Goal: Task Accomplishment & Management: Manage account settings

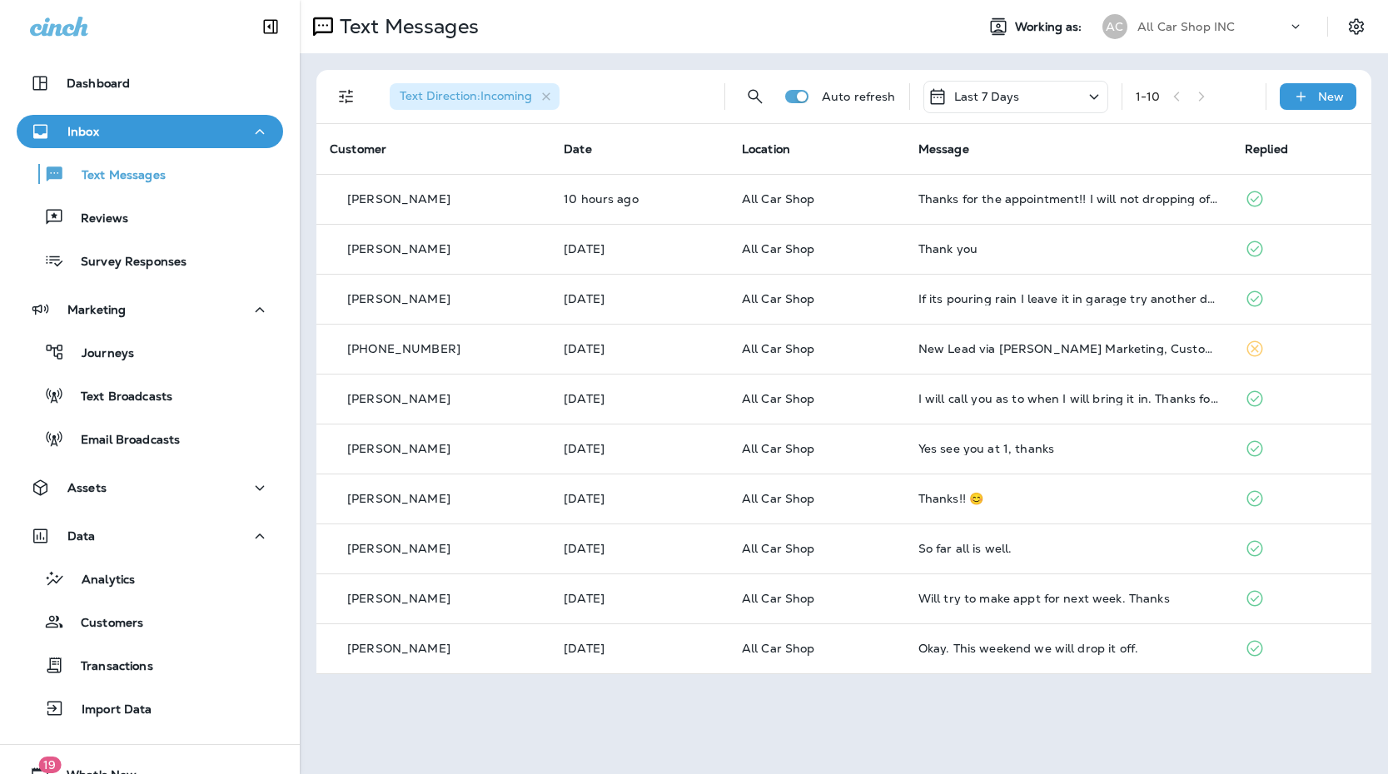
click at [1159, 30] on p "All Car Shop INC" at bounding box center [1186, 26] width 97 height 13
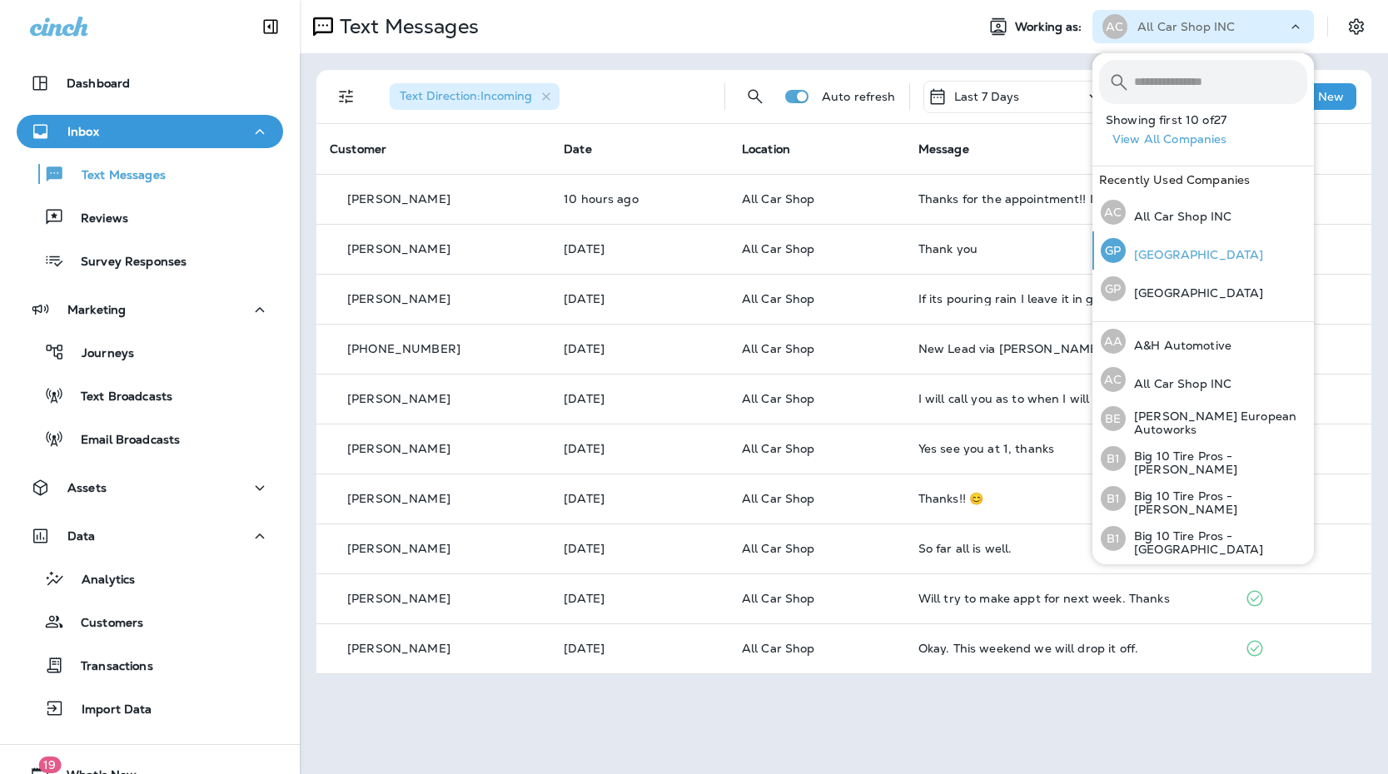
click at [1178, 261] on p "[GEOGRAPHIC_DATA]" at bounding box center [1194, 254] width 137 height 13
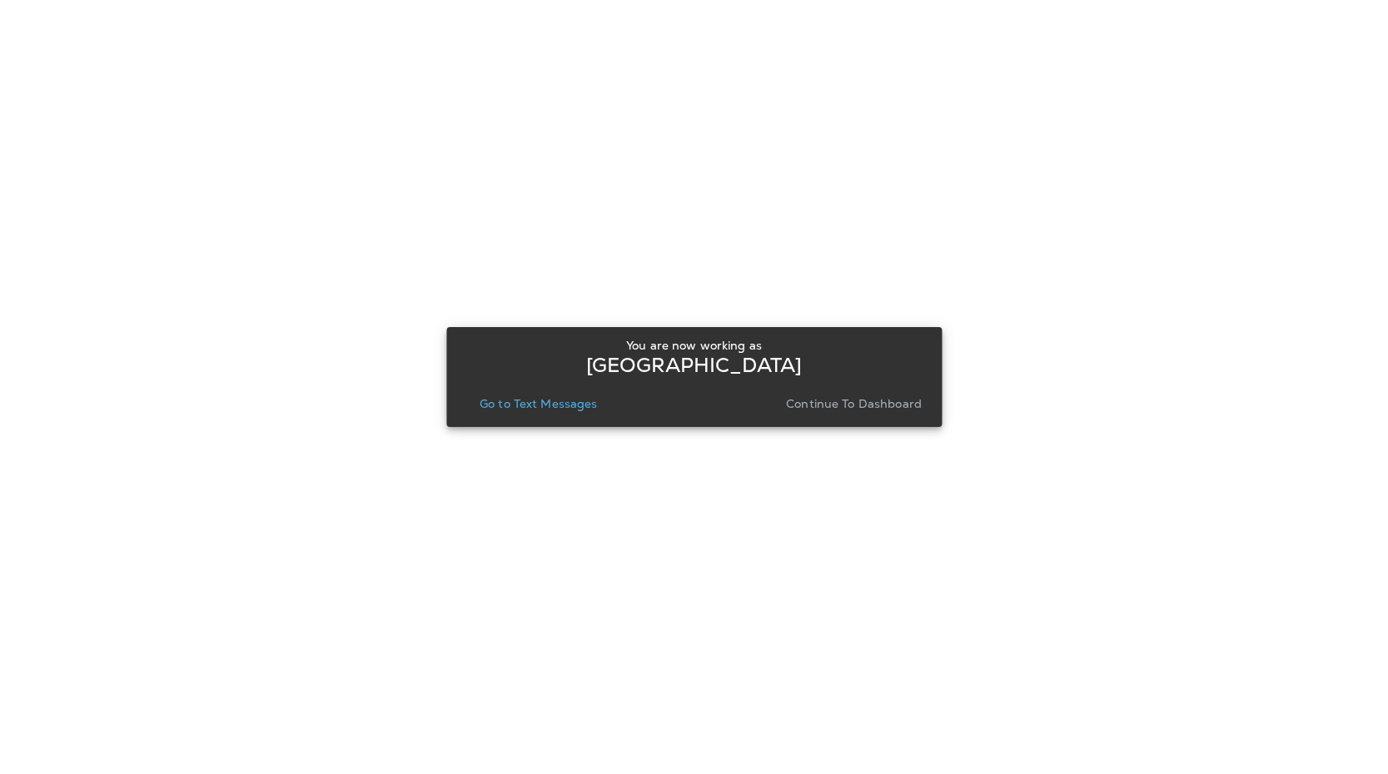
click at [548, 404] on p "Go to Text Messages" at bounding box center [539, 403] width 118 height 13
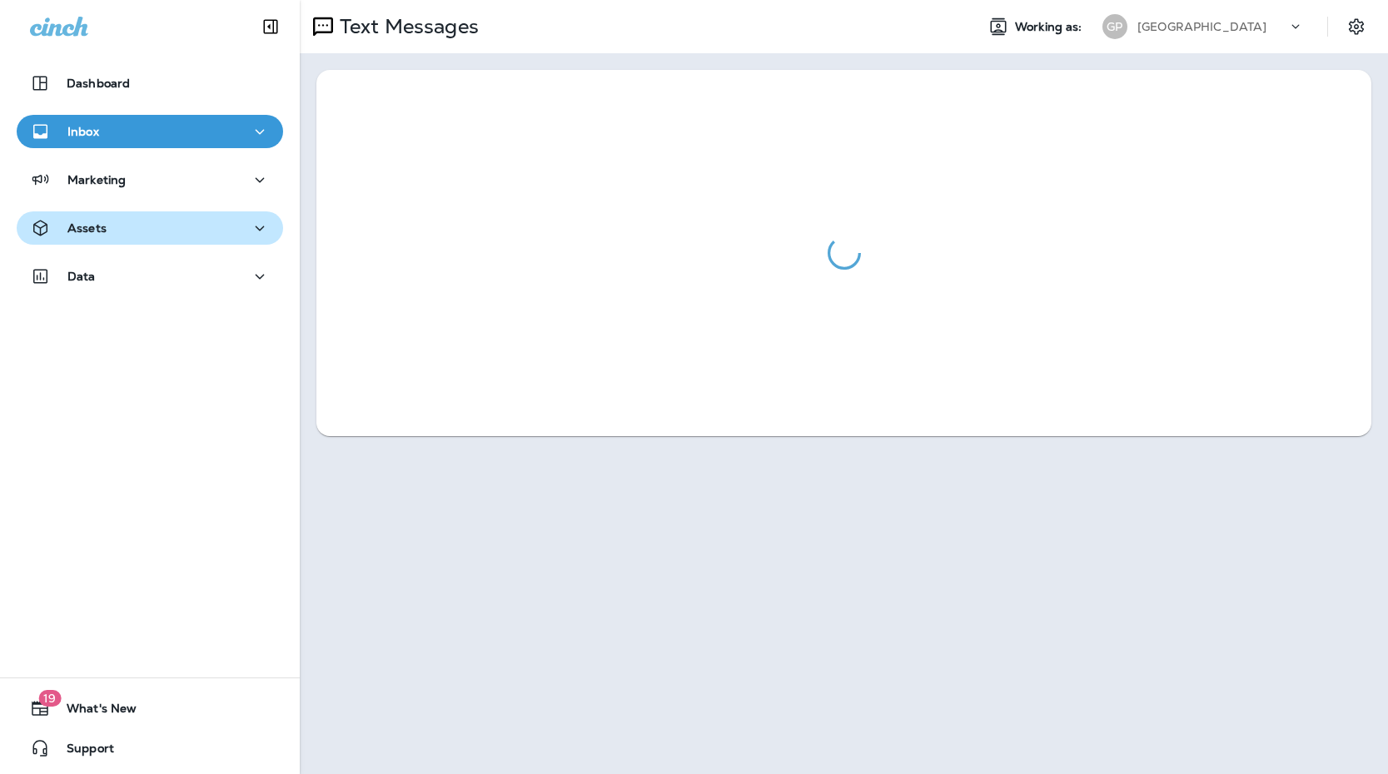
click at [156, 233] on div "Assets" at bounding box center [150, 228] width 240 height 21
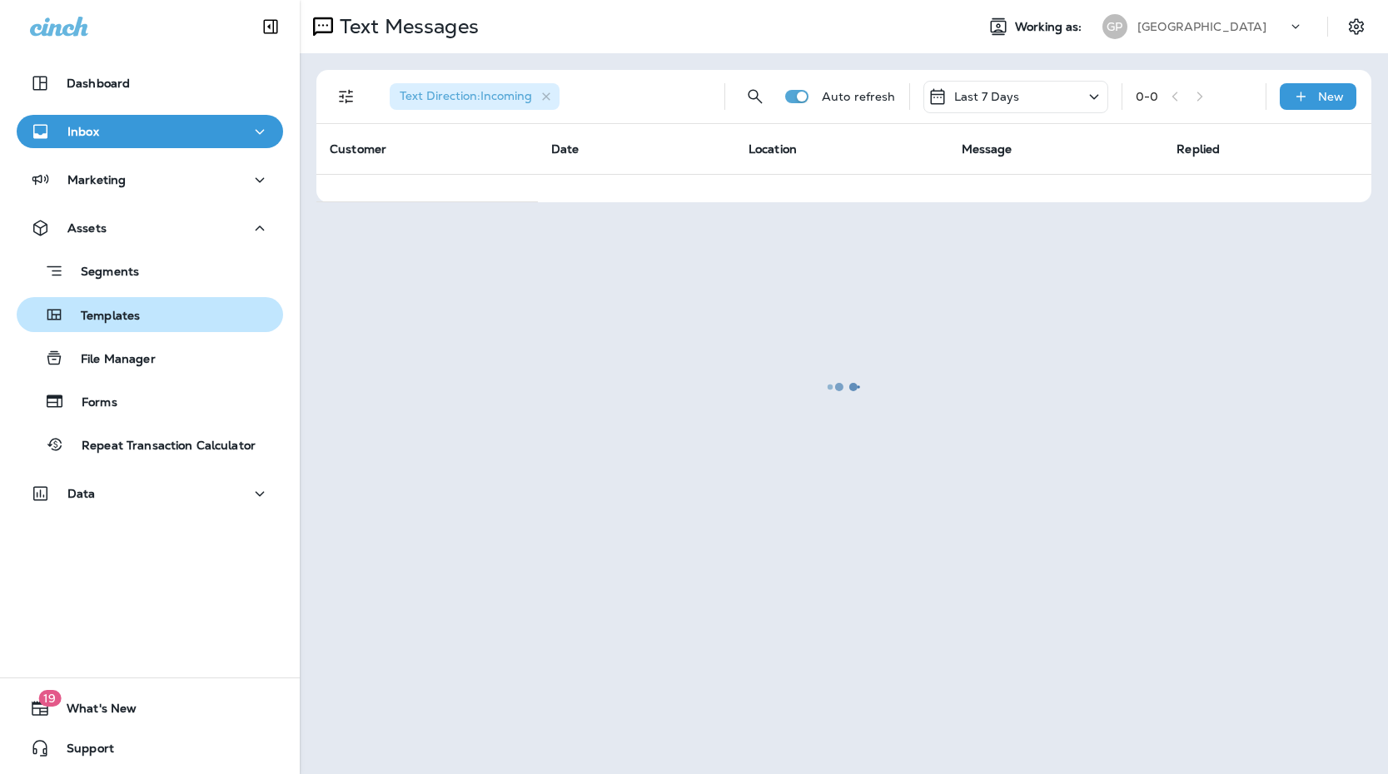
click at [131, 316] on p "Templates" at bounding box center [102, 317] width 76 height 16
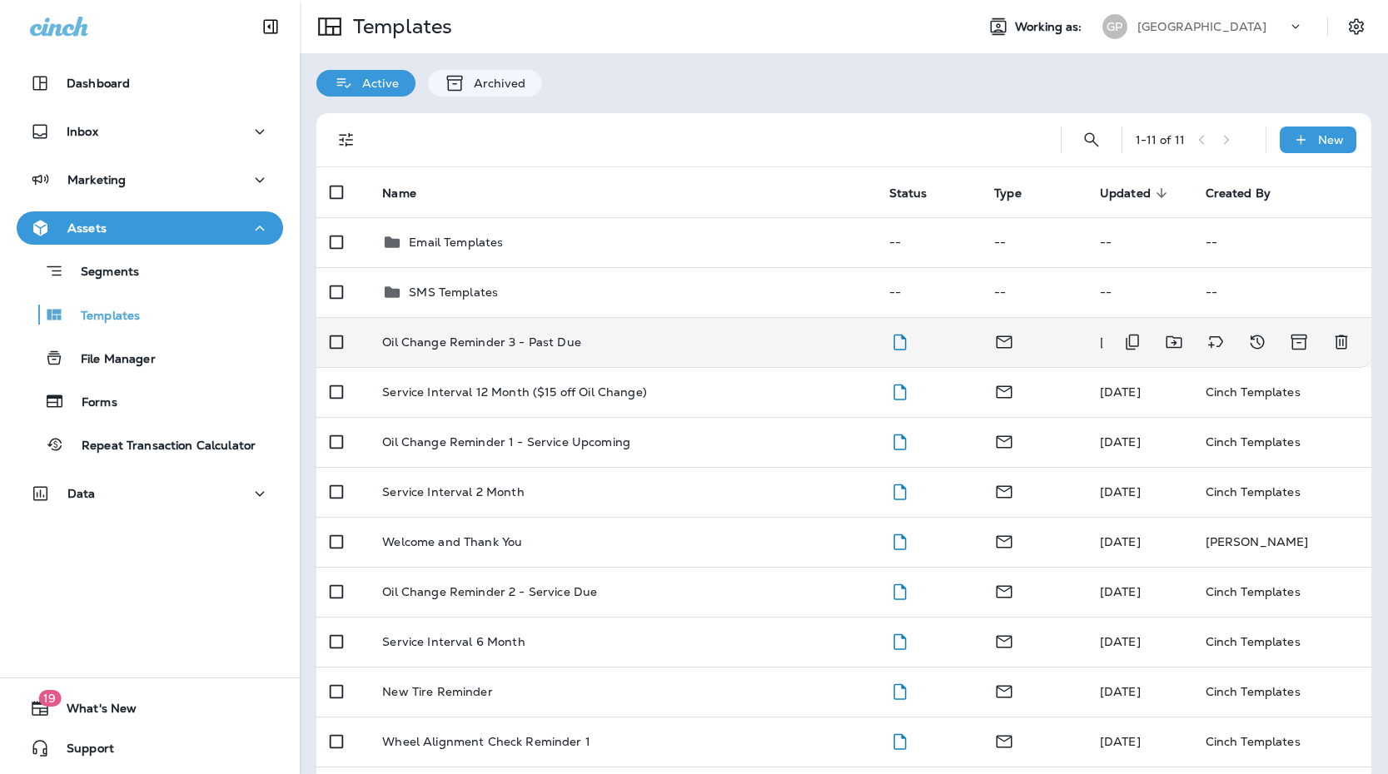
click at [482, 355] on td "Oil Change Reminder 3 - Past Due" at bounding box center [622, 342] width 506 height 50
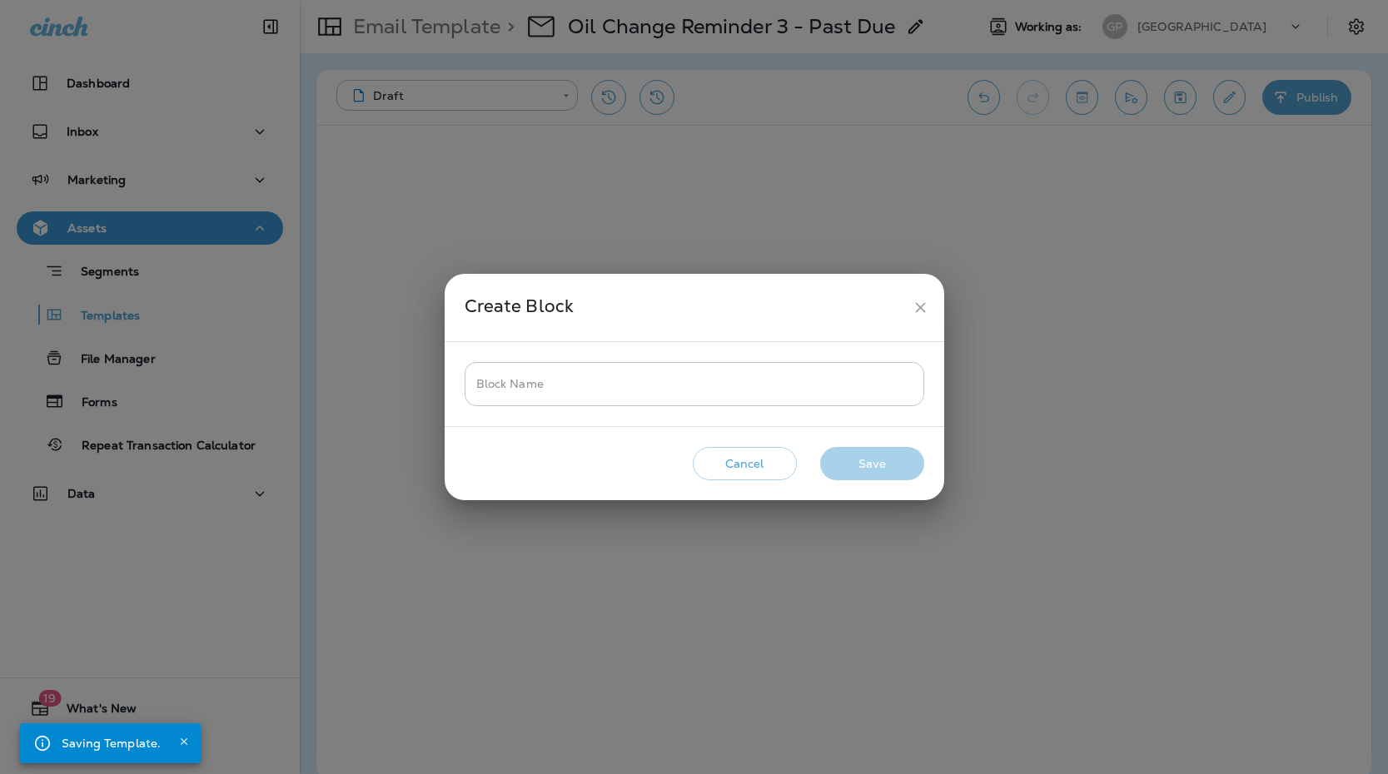
click at [567, 379] on input "Block Name" at bounding box center [695, 384] width 460 height 44
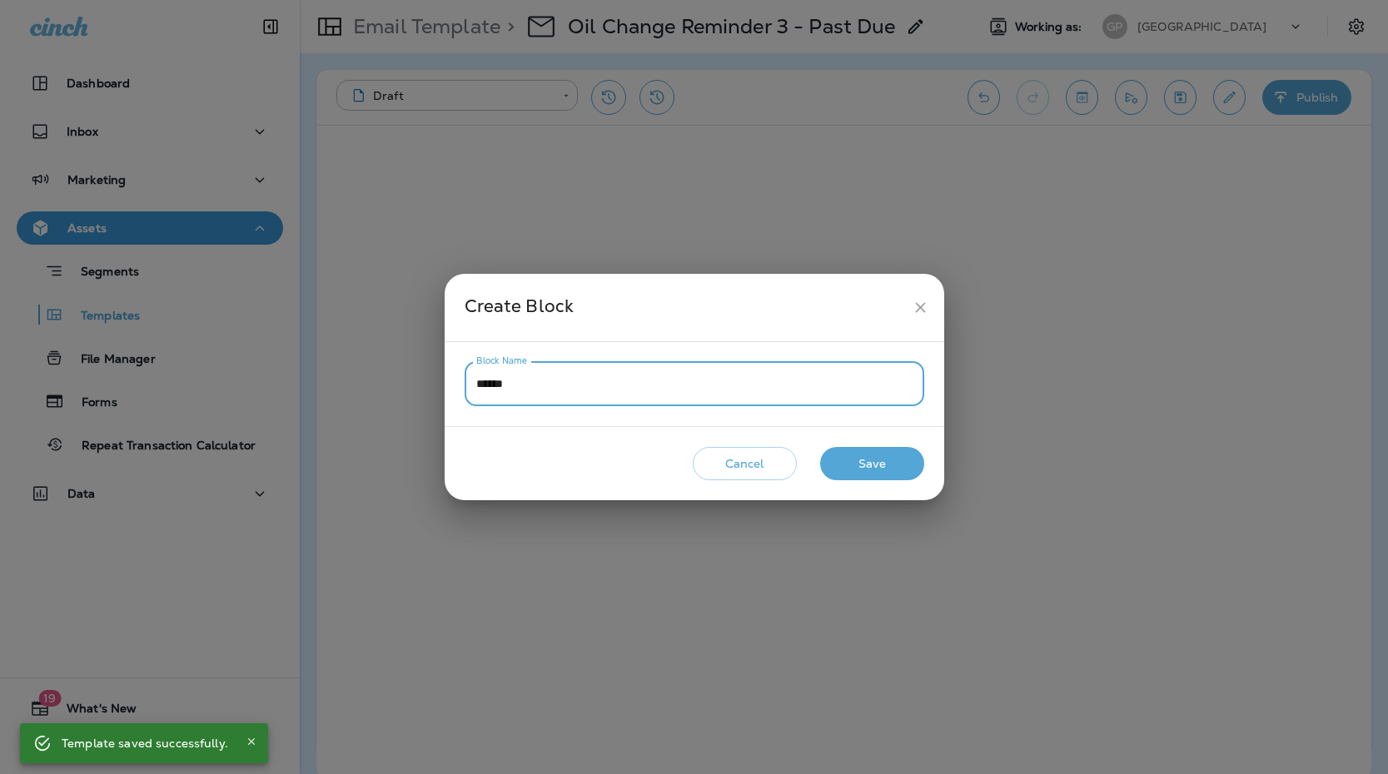
type input "******"
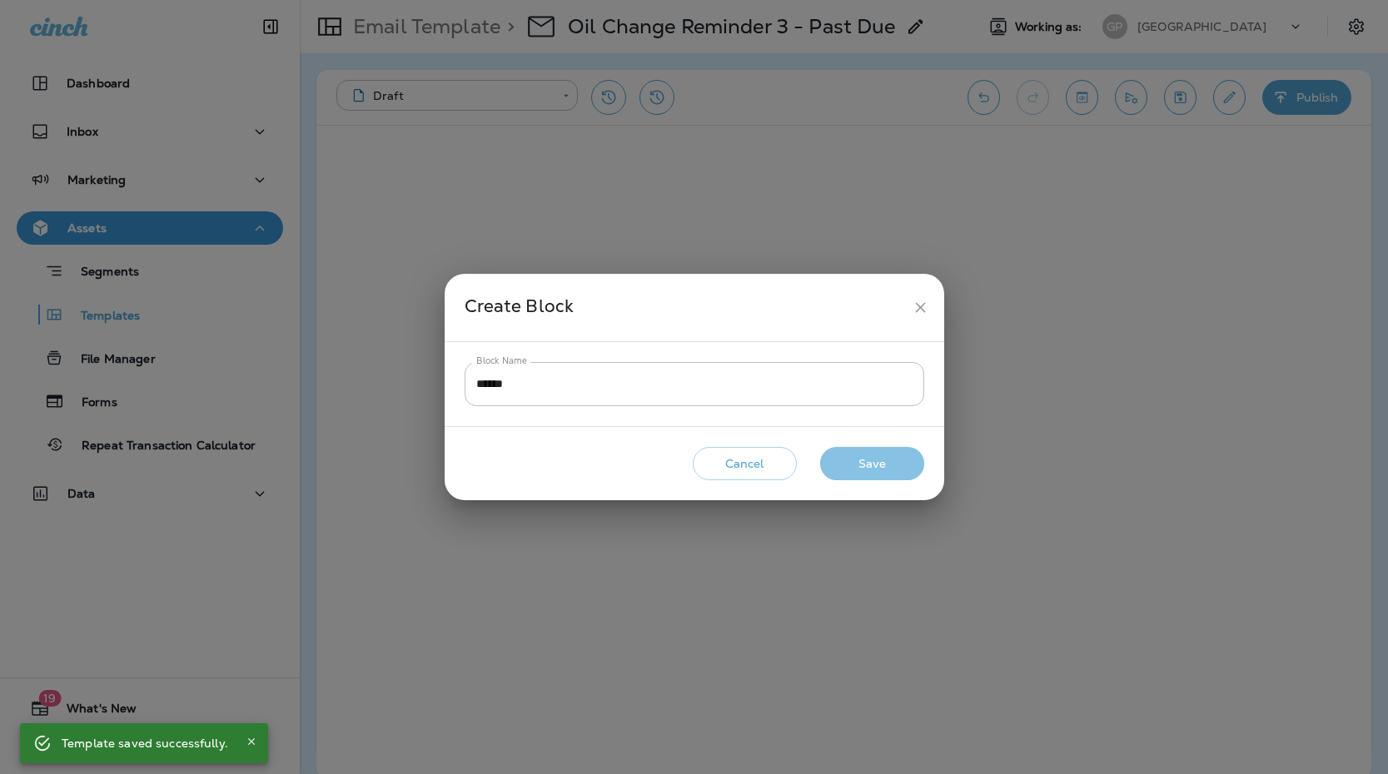
click at [853, 467] on button "Save" at bounding box center [872, 464] width 104 height 34
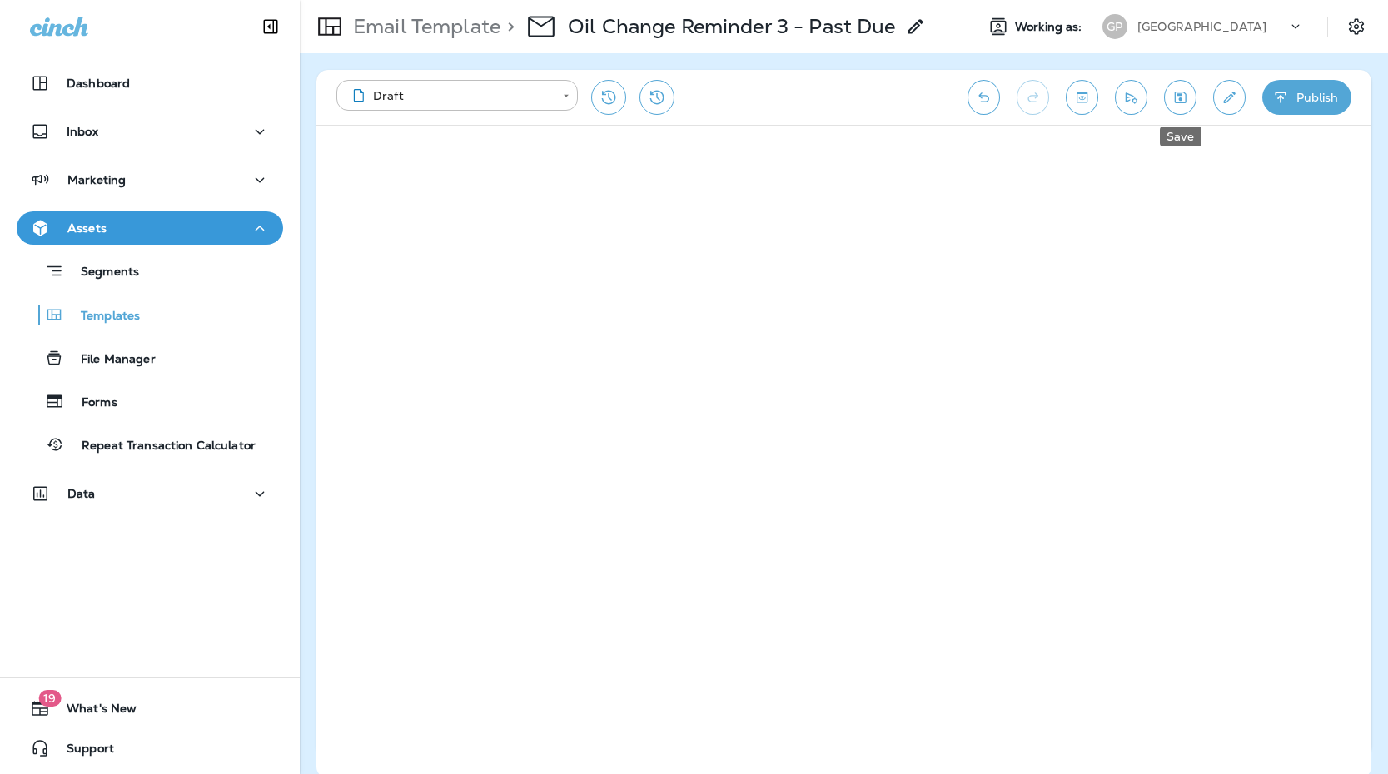
click at [1177, 100] on icon "Save" at bounding box center [1180, 97] width 17 height 17
click at [397, 34] on p "Email Template" at bounding box center [423, 26] width 154 height 25
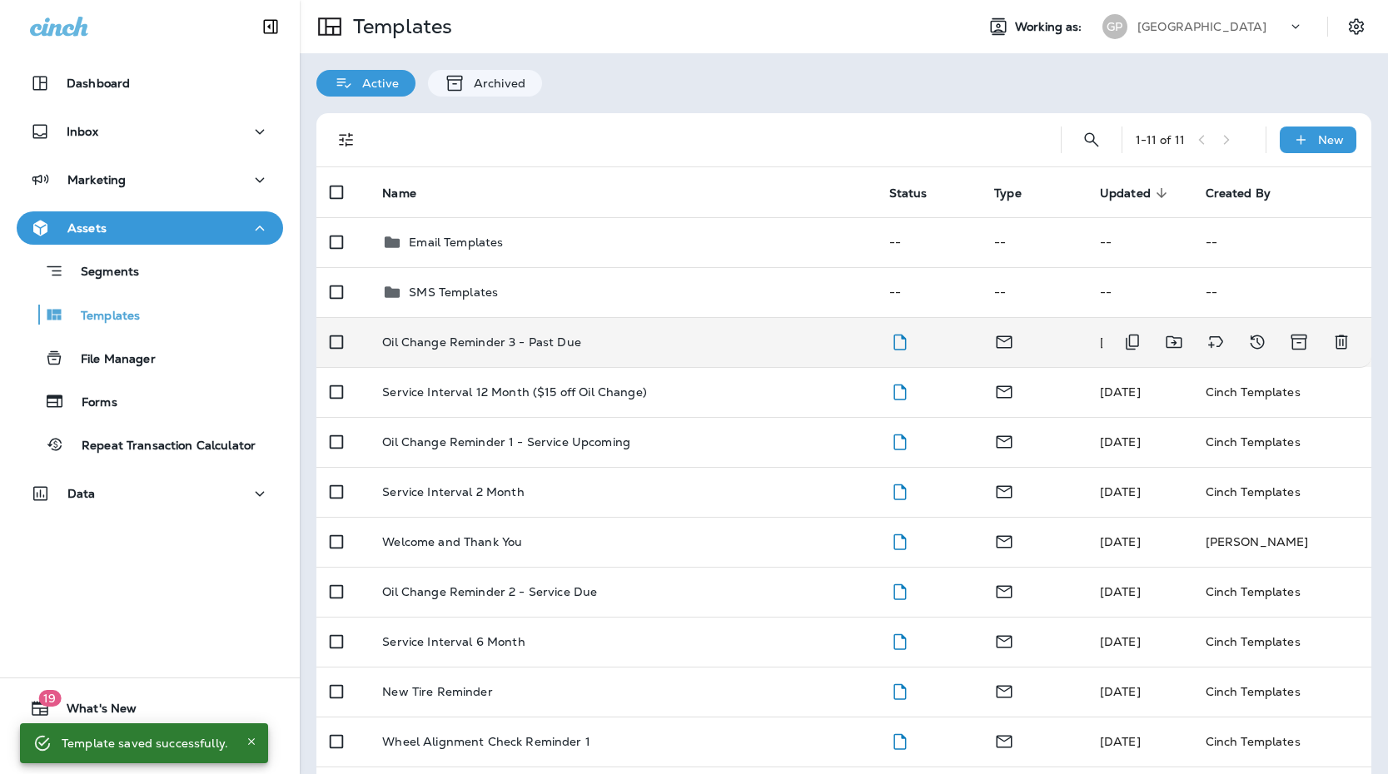
click at [590, 326] on td "Oil Change Reminder 3 - Past Due" at bounding box center [622, 342] width 506 height 50
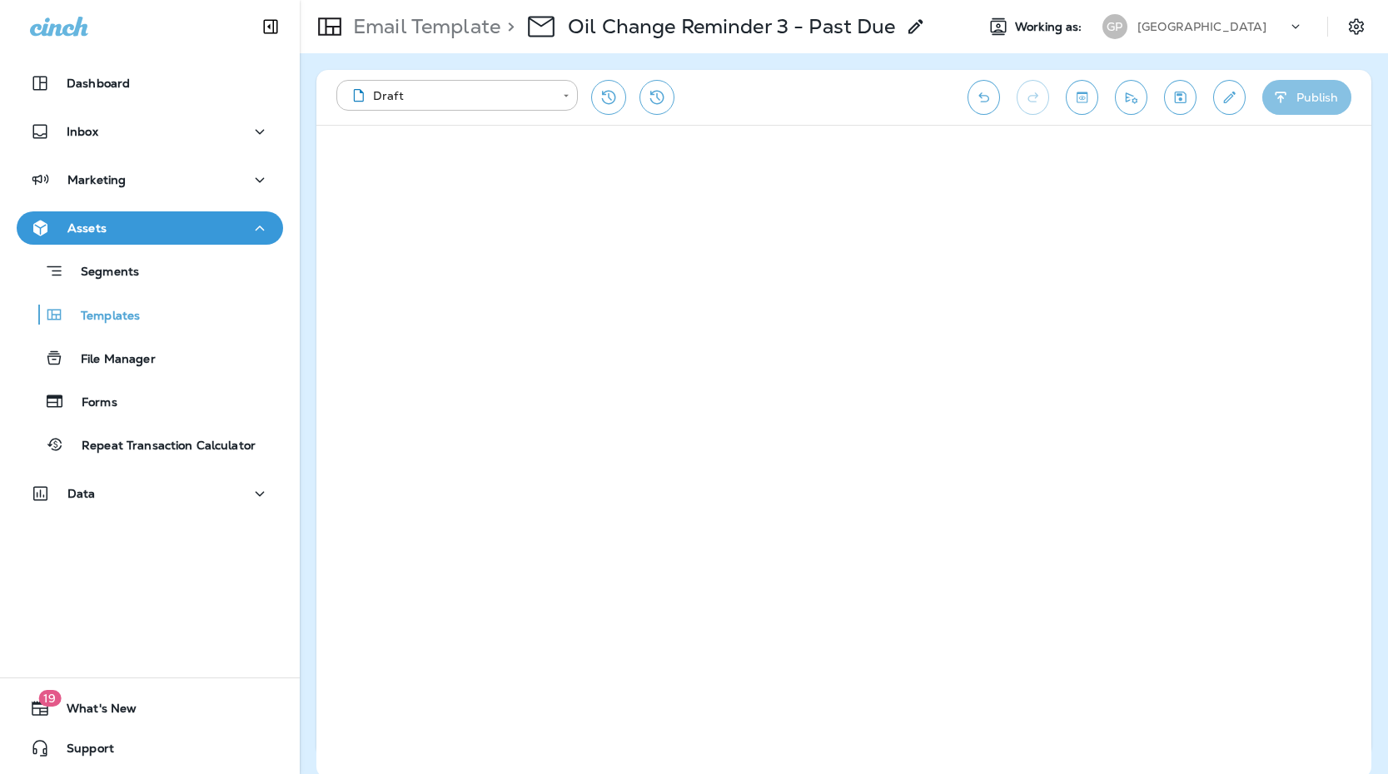
click at [1288, 93] on icon "button" at bounding box center [1280, 97] width 17 height 17
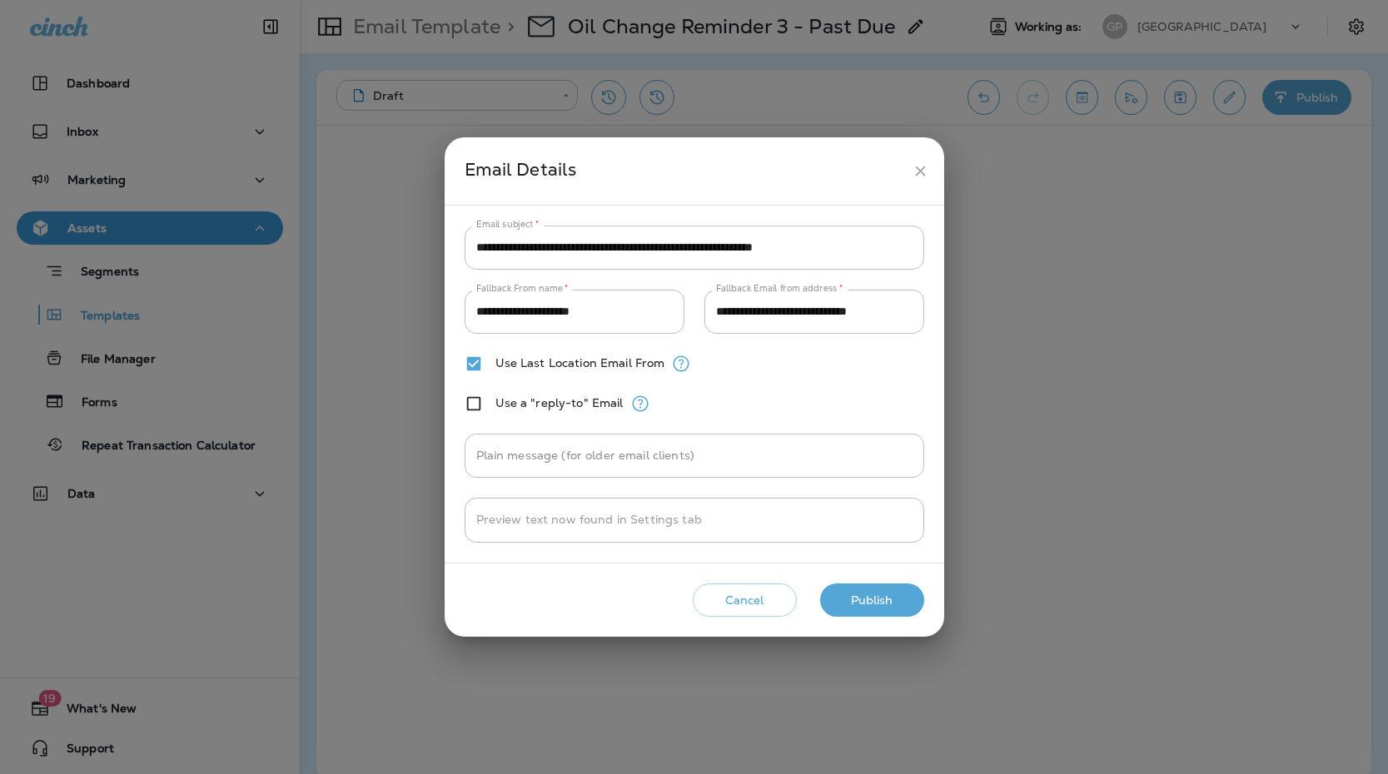
click at [840, 595] on button "Publish" at bounding box center [872, 601] width 104 height 34
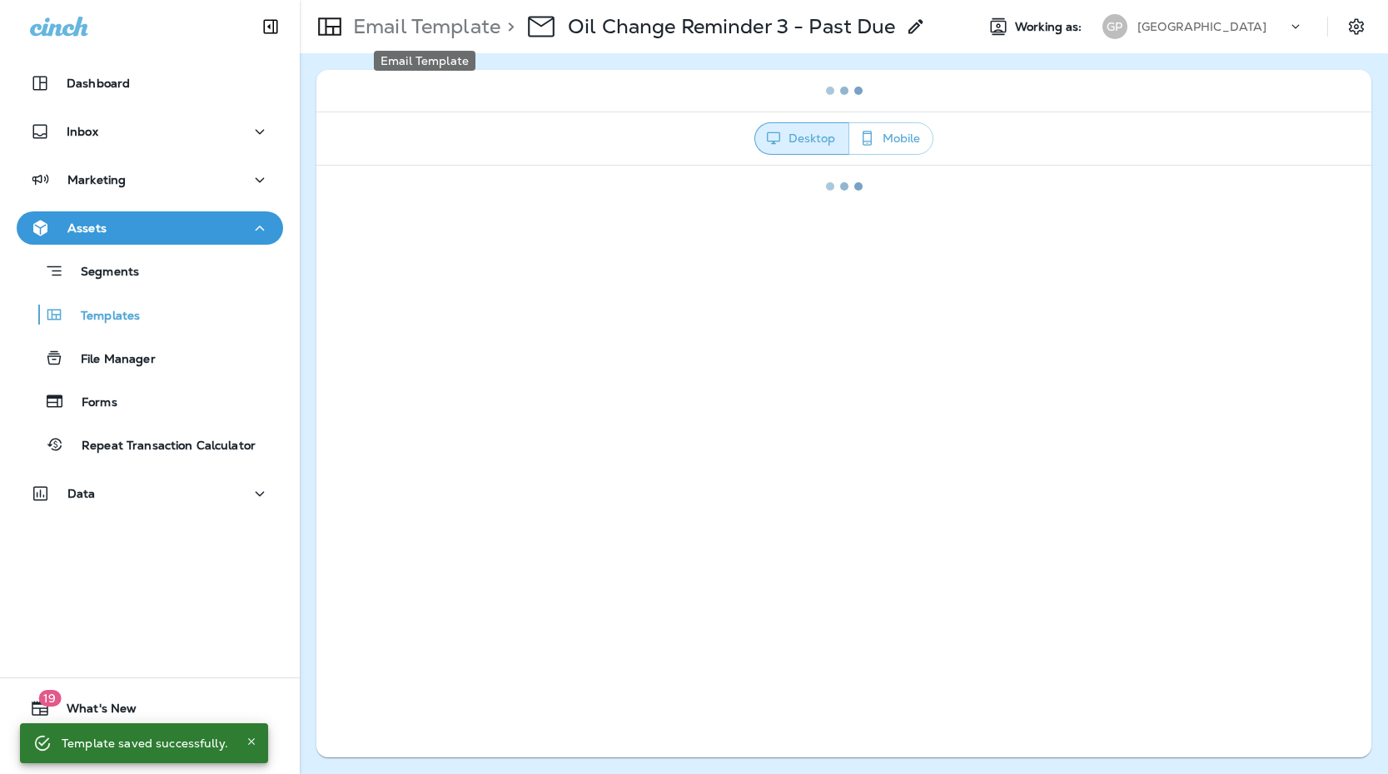
click at [465, 31] on p "Email Template" at bounding box center [423, 26] width 154 height 25
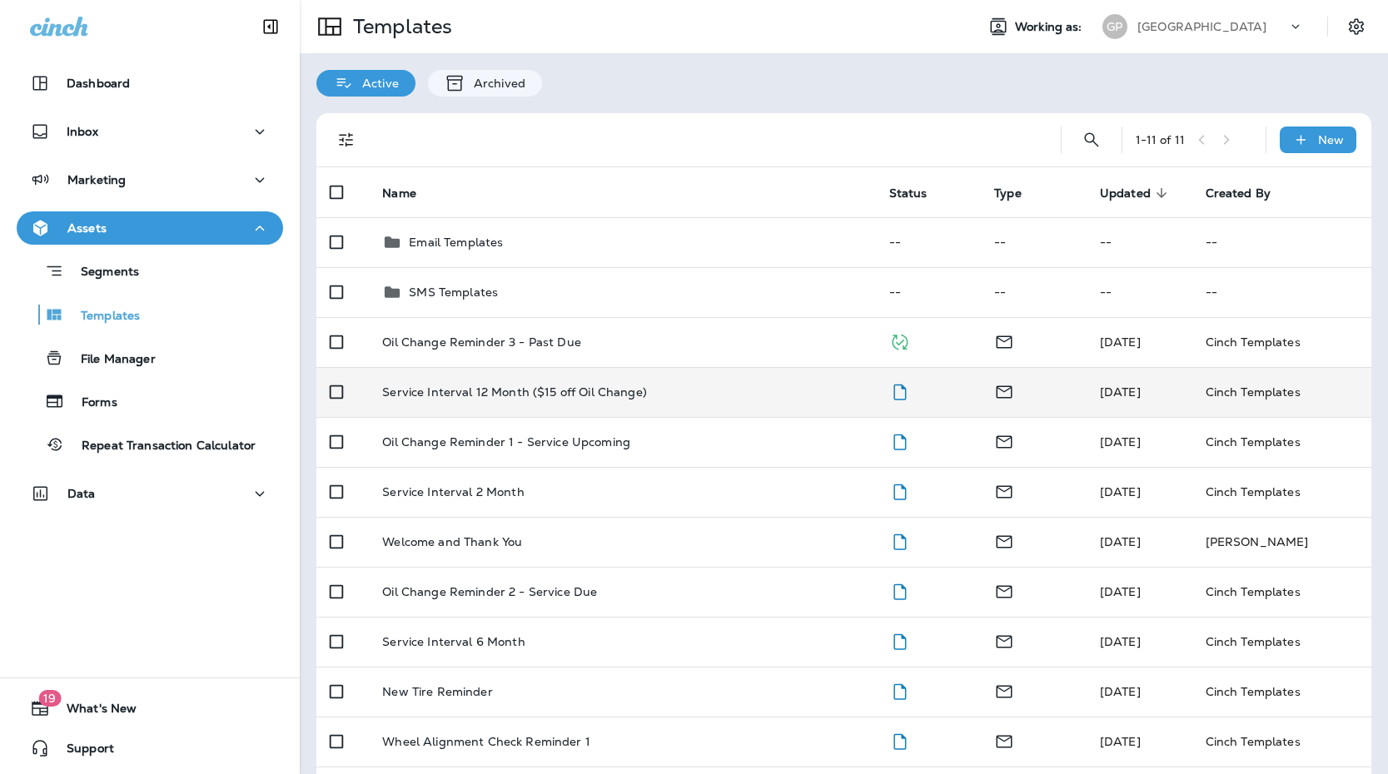
click at [593, 386] on p "Service Interval 12 Month ($15 off Oil Change)" at bounding box center [514, 392] width 264 height 13
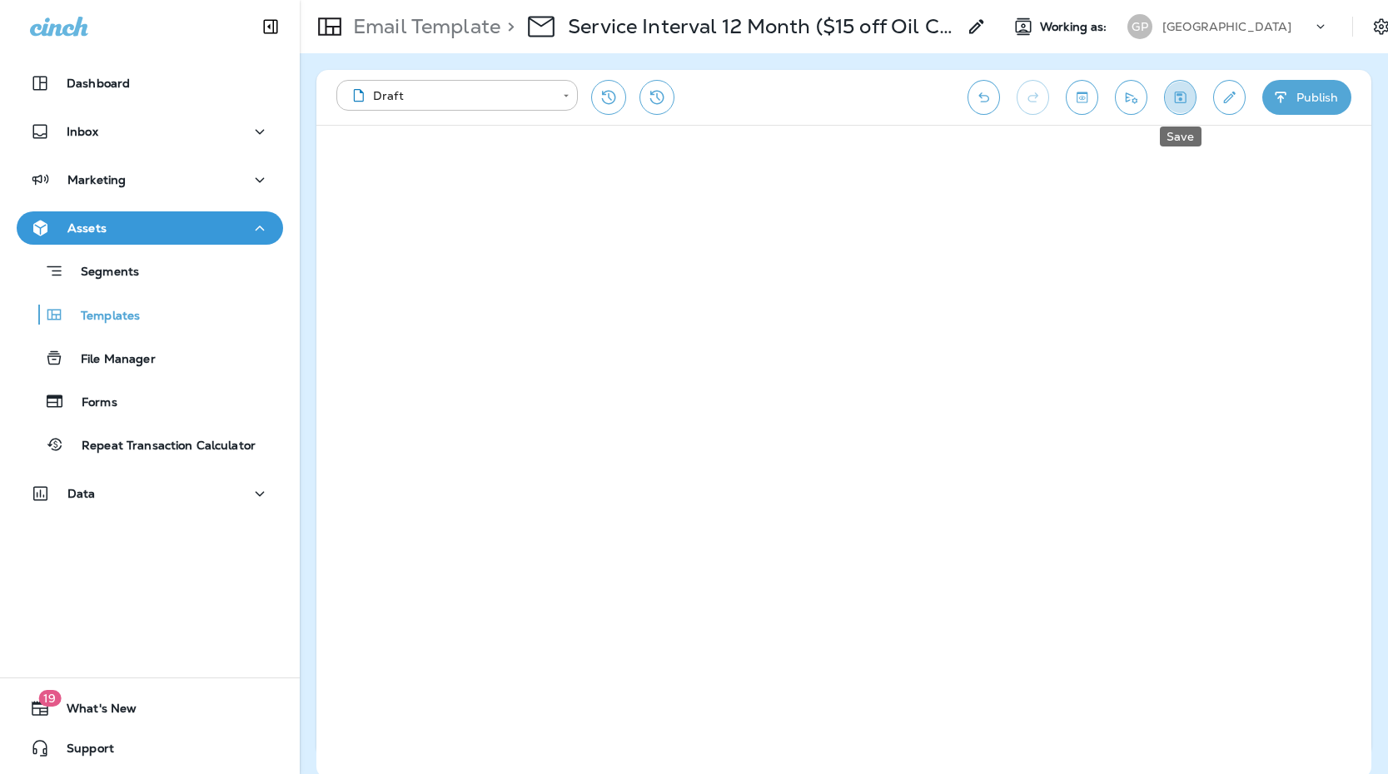
click at [1192, 92] on button "Save" at bounding box center [1180, 97] width 32 height 35
click at [1296, 92] on button "Publish" at bounding box center [1306, 97] width 89 height 35
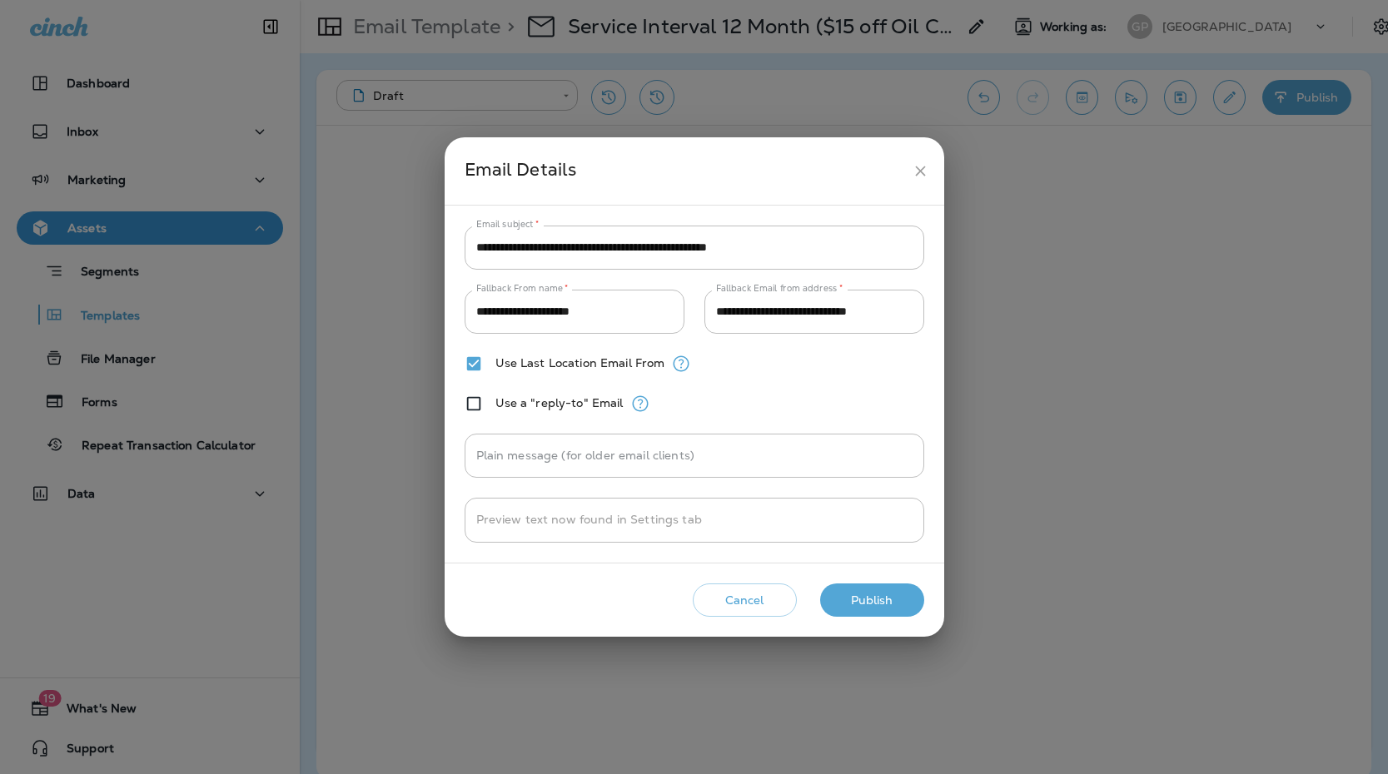
click at [896, 605] on button "Publish" at bounding box center [872, 601] width 104 height 34
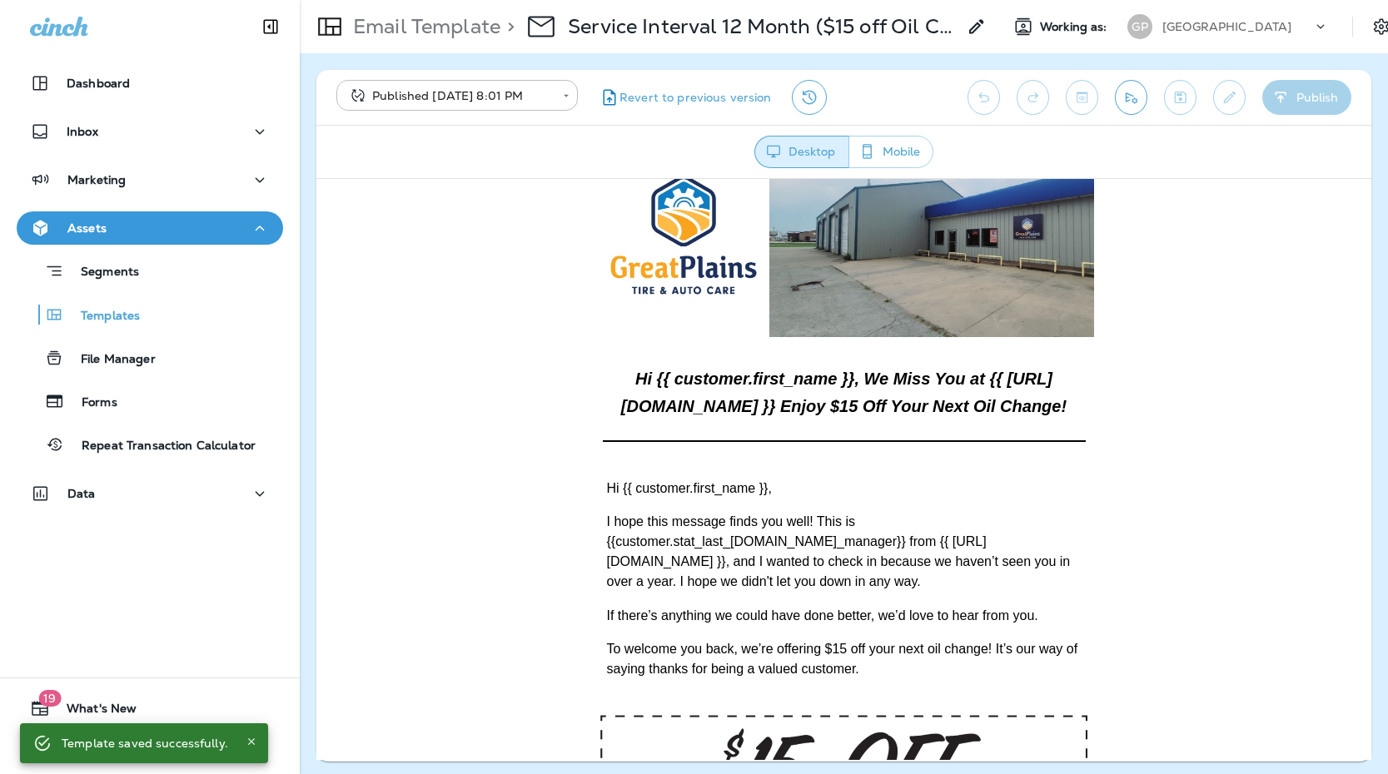
scroll to position [124, 0]
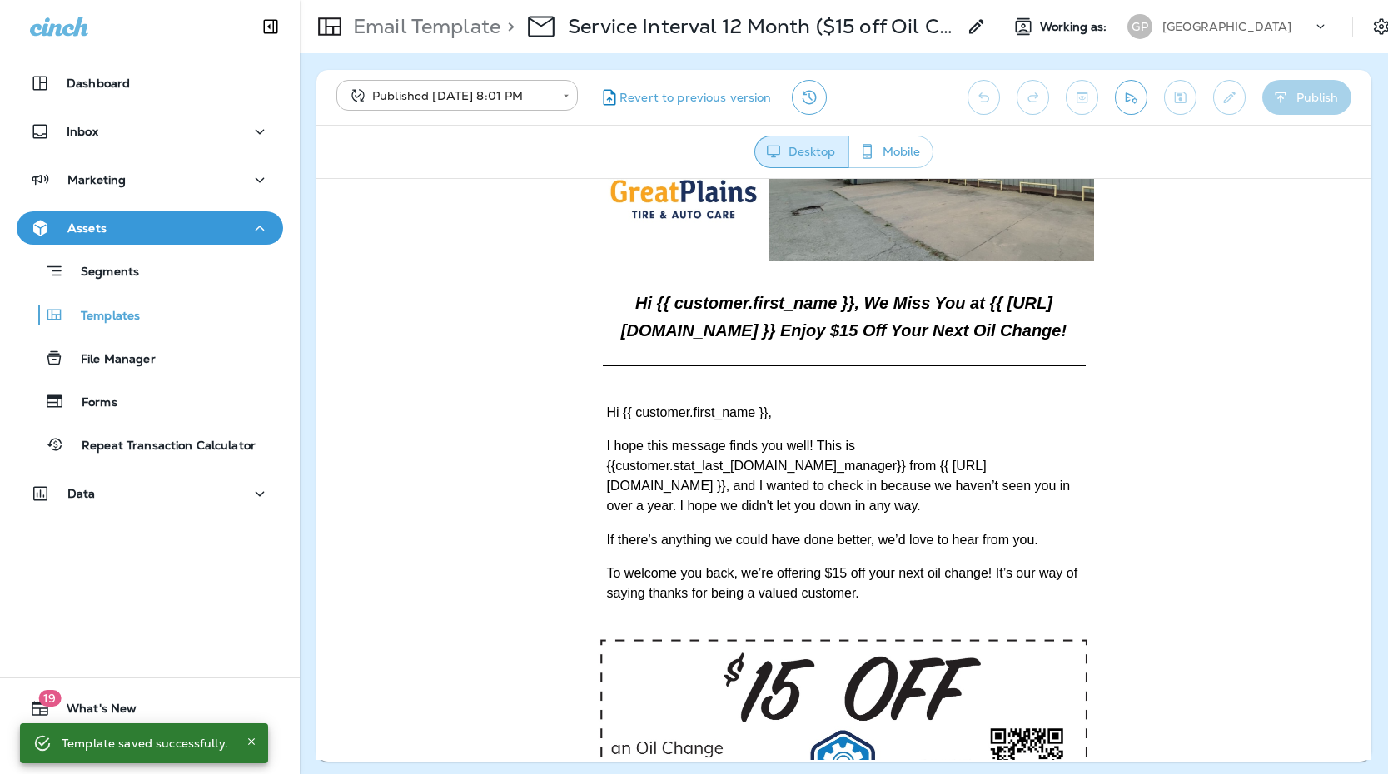
click at [448, 31] on p "Email Template" at bounding box center [423, 26] width 154 height 25
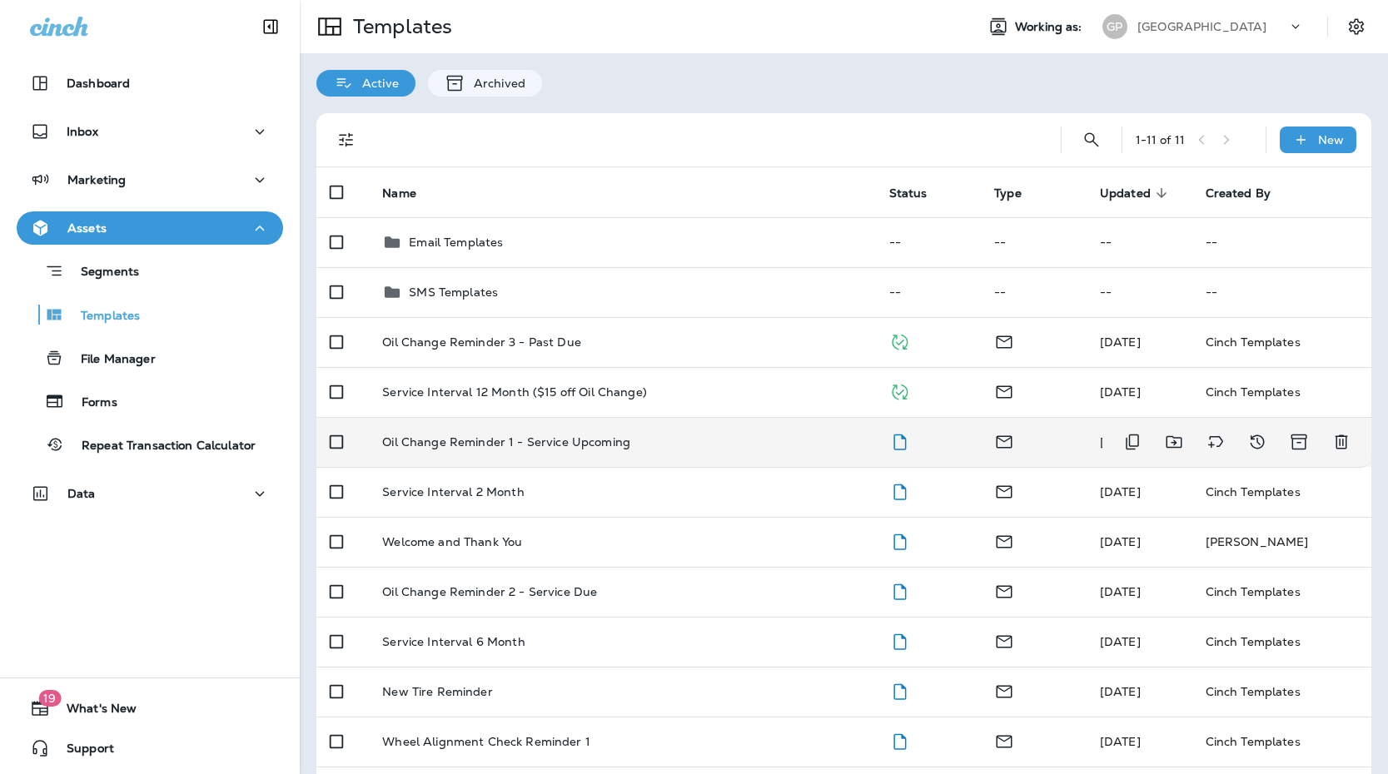
click at [602, 446] on p "Oil Change Reminder 1 - Service Upcoming" at bounding box center [506, 442] width 248 height 13
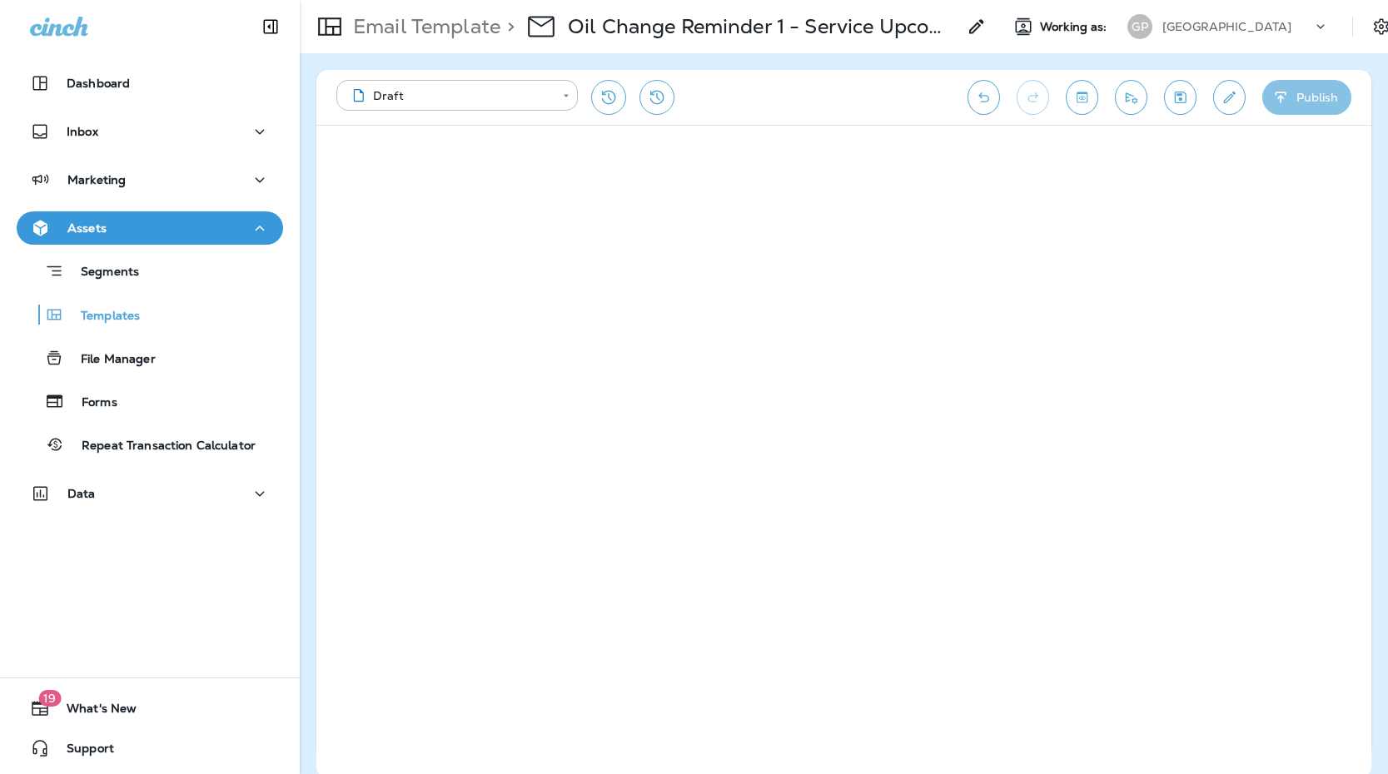
click at [1284, 91] on icon "button" at bounding box center [1280, 97] width 17 height 17
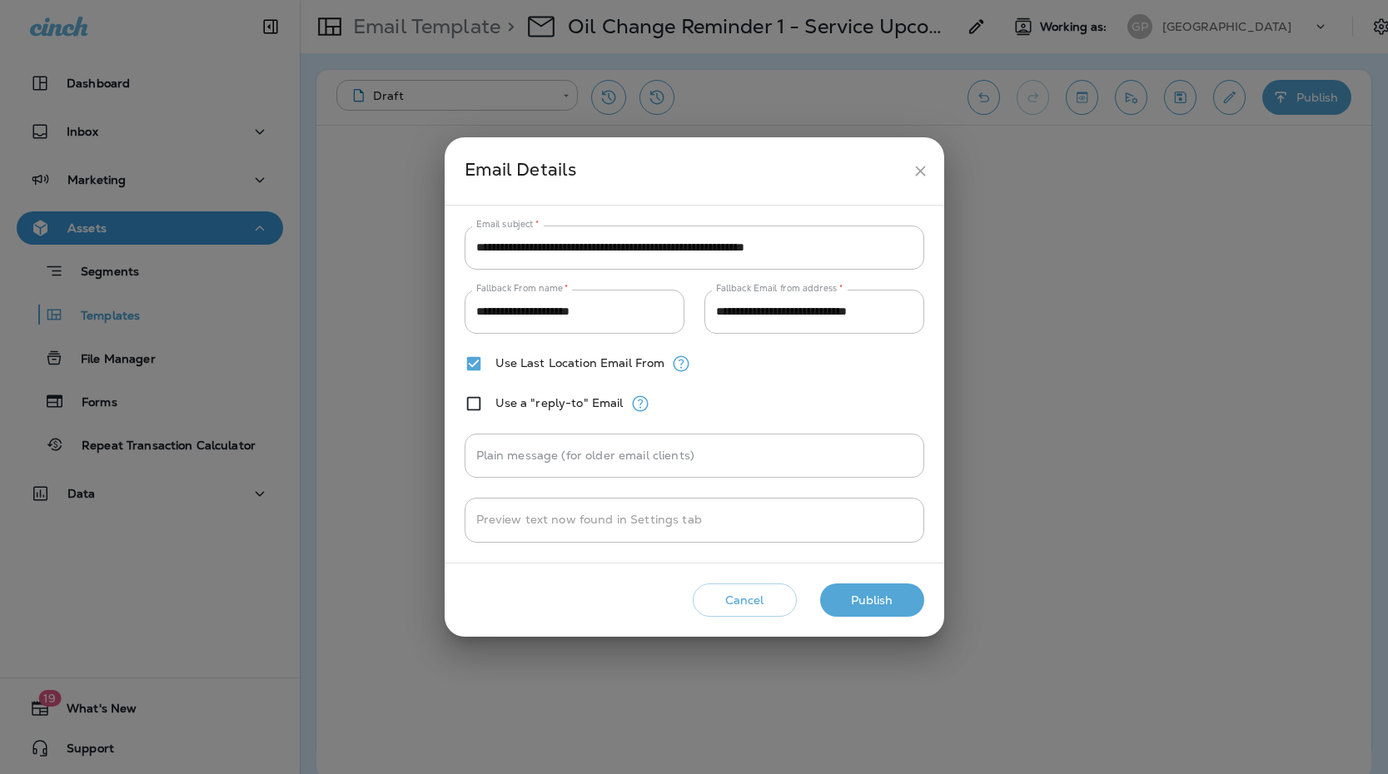
click at [882, 598] on button "Publish" at bounding box center [872, 601] width 104 height 34
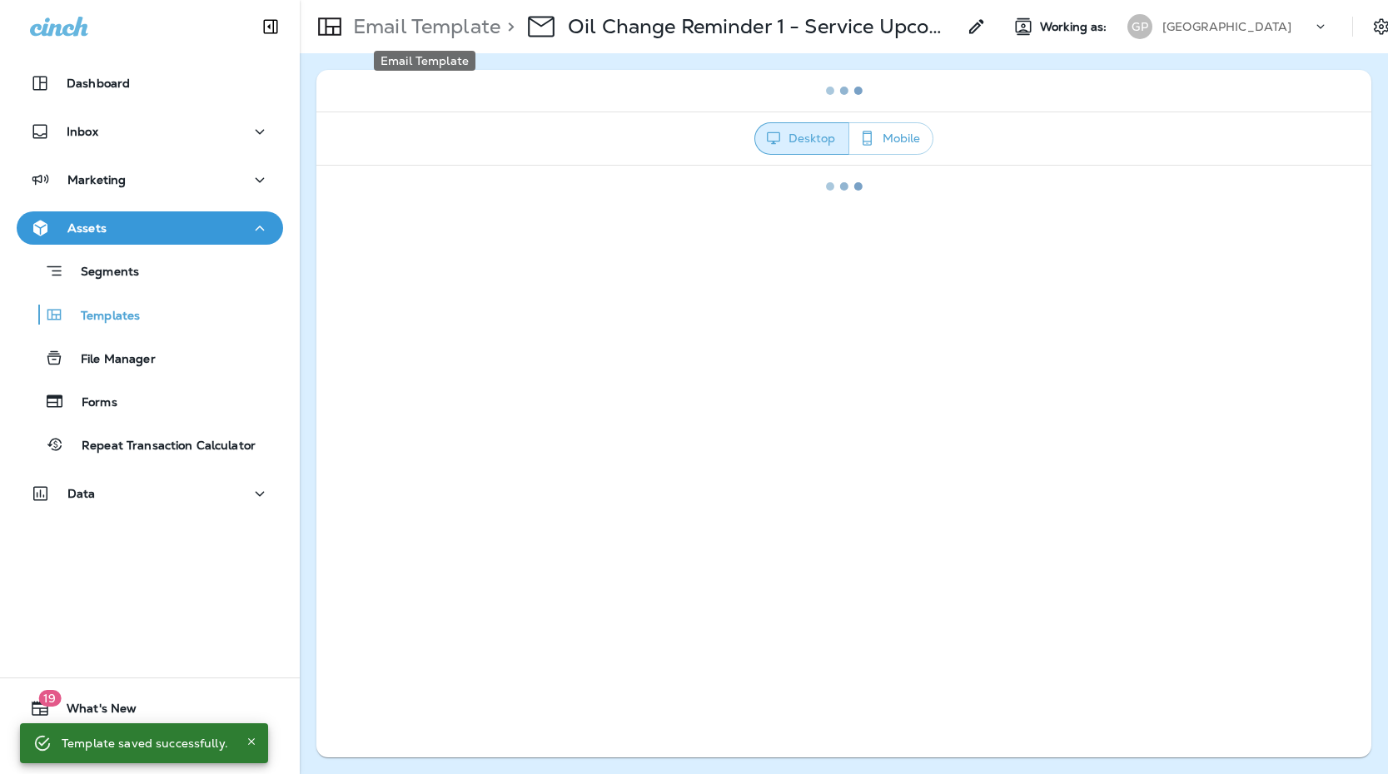
click at [410, 23] on p "Email Template" at bounding box center [423, 26] width 154 height 25
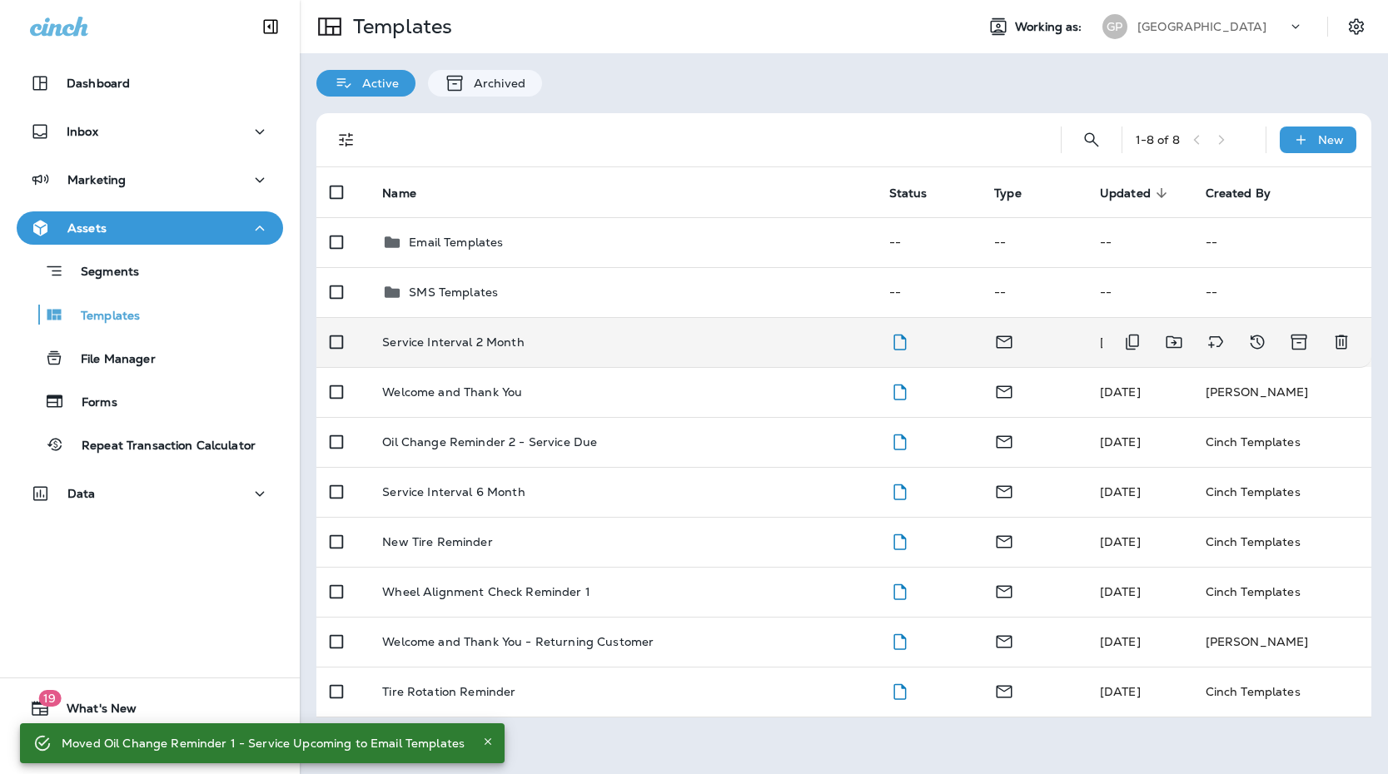
click at [532, 345] on div "Service Interval 2 Month" at bounding box center [622, 342] width 480 height 13
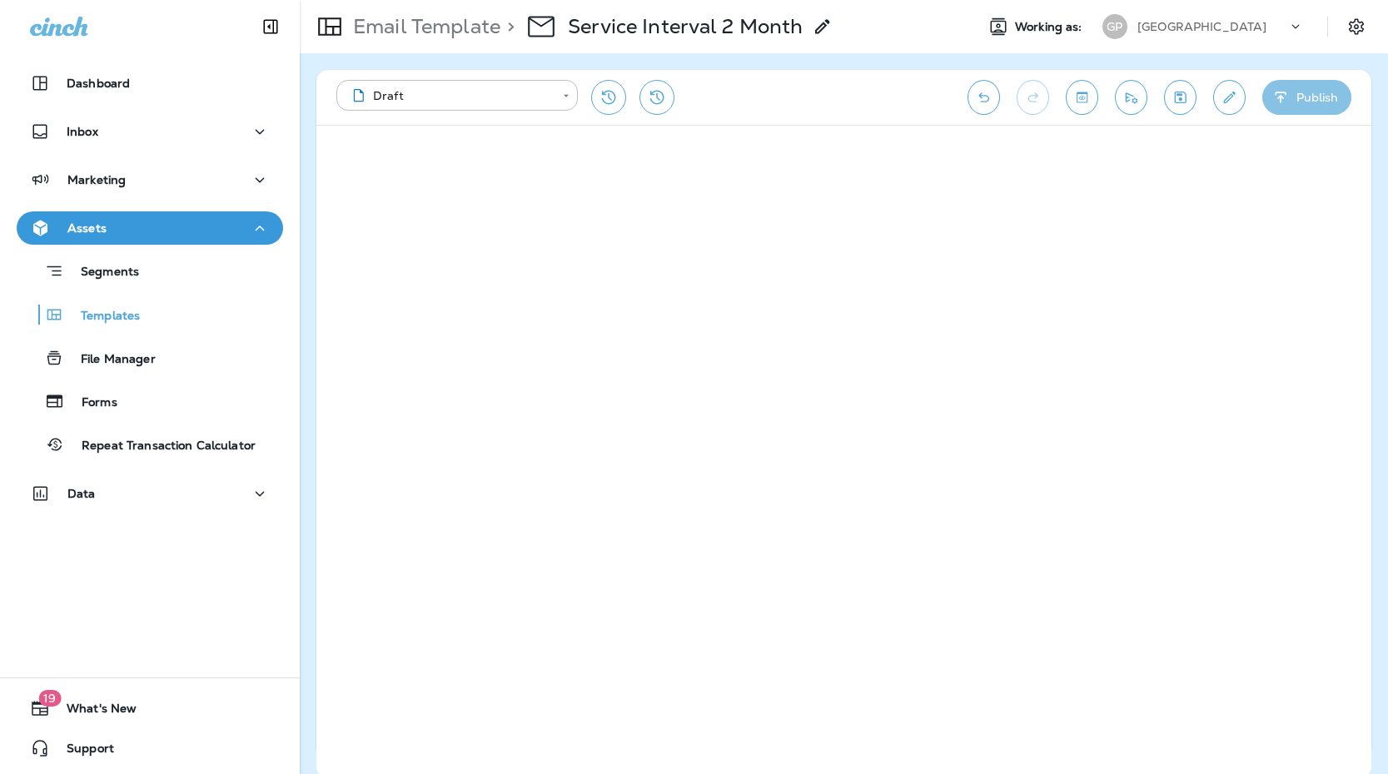
click at [1279, 107] on button "Publish" at bounding box center [1306, 97] width 89 height 35
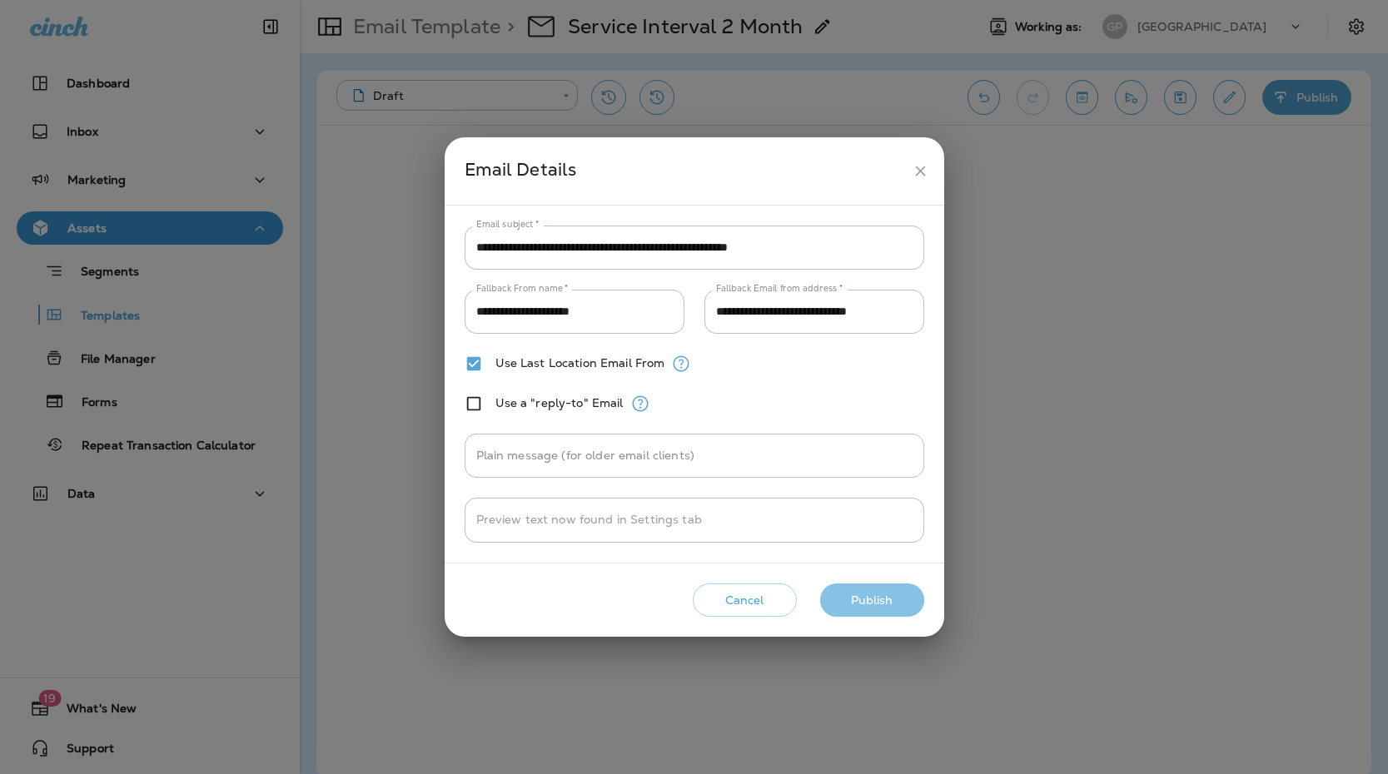
click at [860, 595] on button "Publish" at bounding box center [872, 601] width 104 height 34
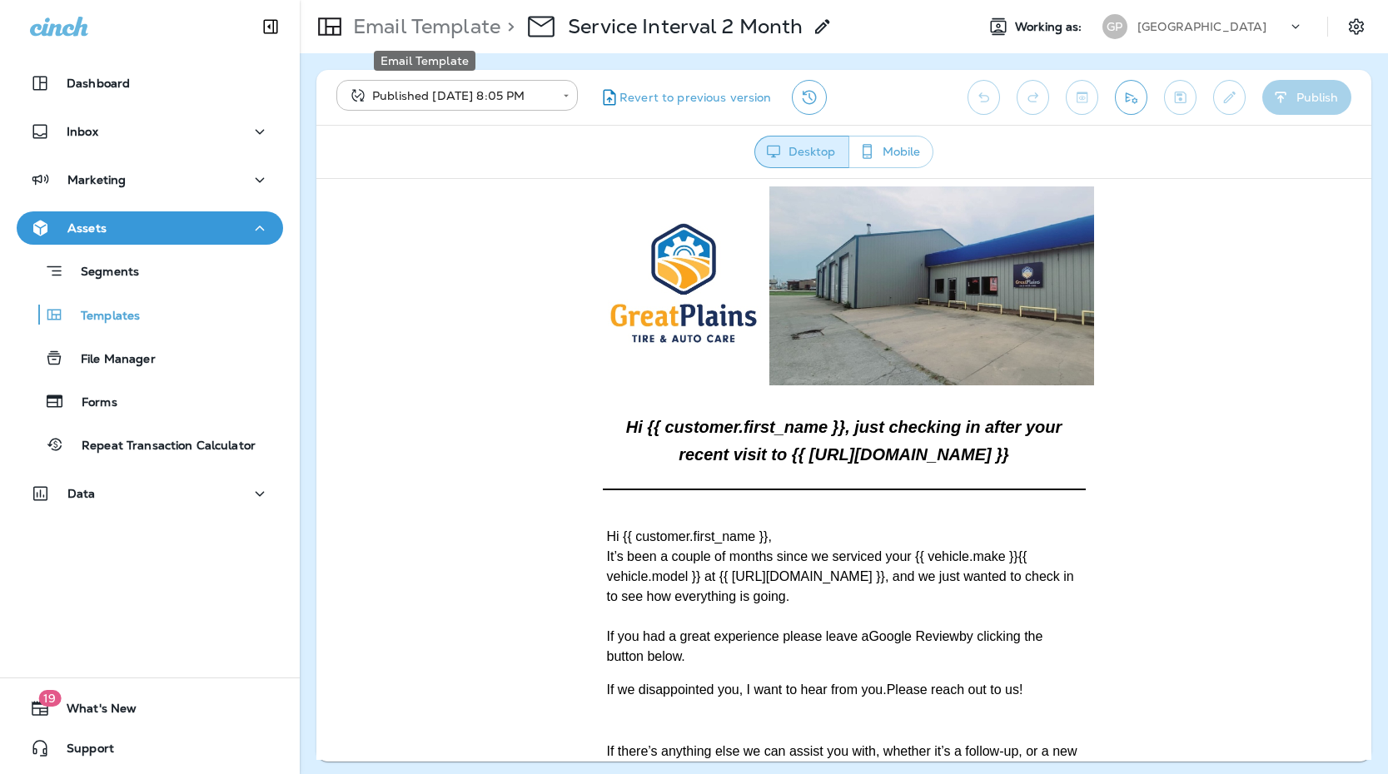
click at [382, 17] on p "Email Template" at bounding box center [423, 26] width 154 height 25
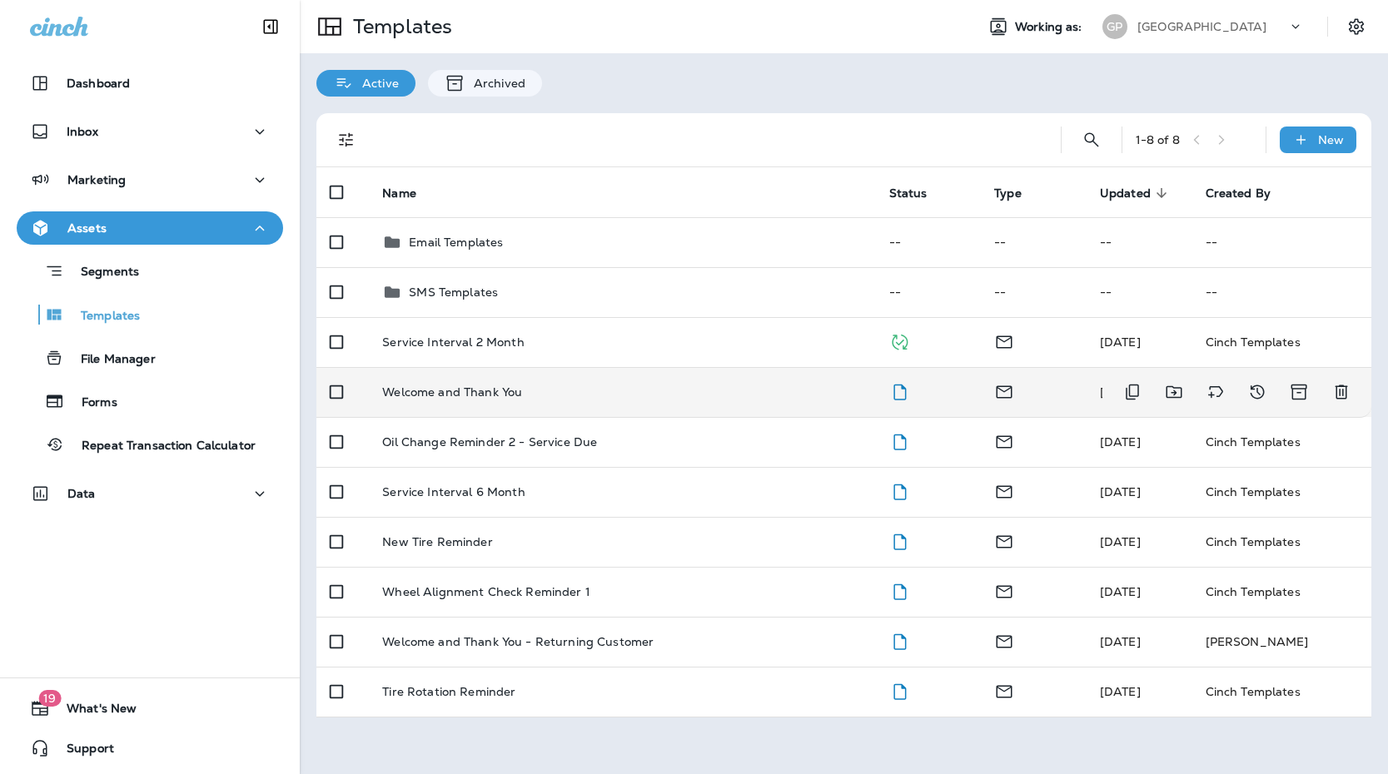
click at [587, 401] on td "Welcome and Thank You" at bounding box center [622, 392] width 506 height 50
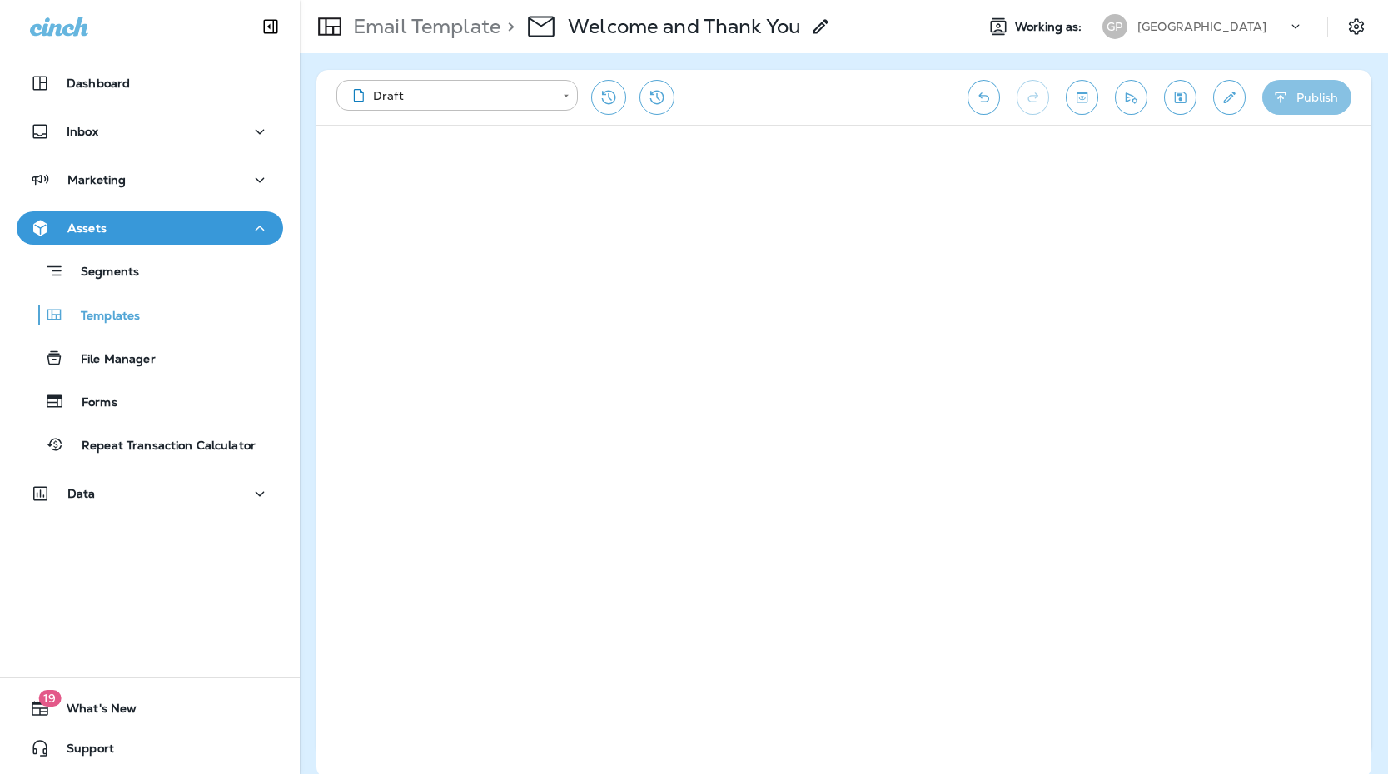
click at [1292, 102] on button "Publish" at bounding box center [1306, 97] width 89 height 35
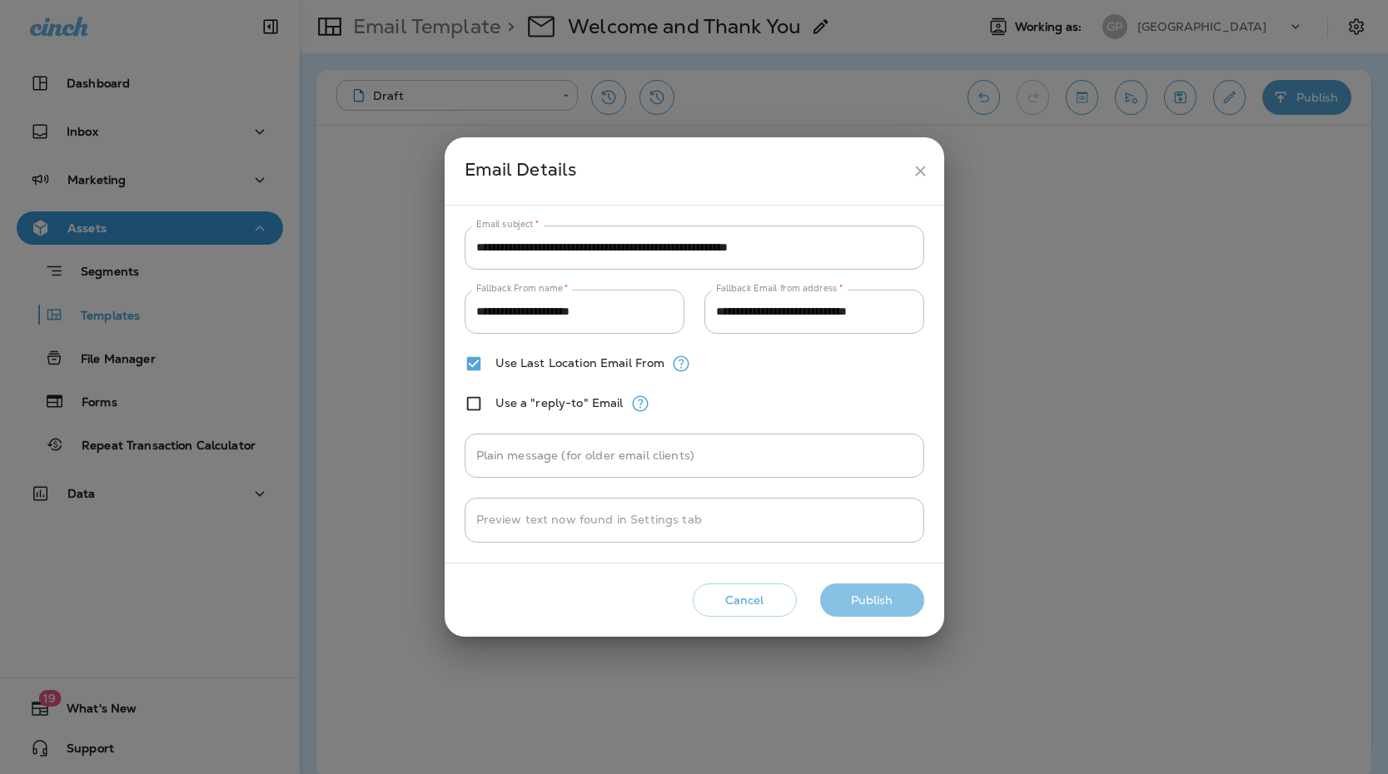
click at [904, 606] on button "Publish" at bounding box center [872, 601] width 104 height 34
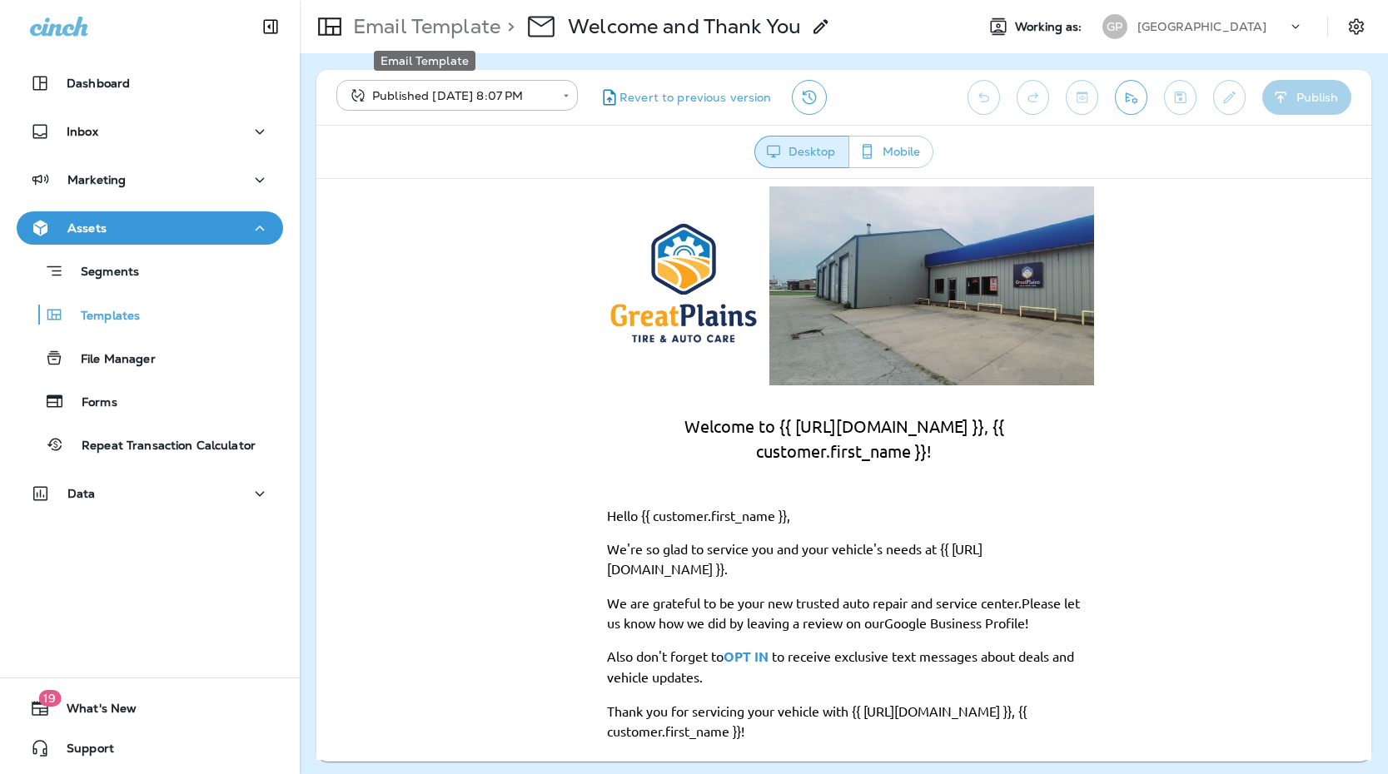
click at [444, 25] on p "Email Template" at bounding box center [423, 26] width 154 height 25
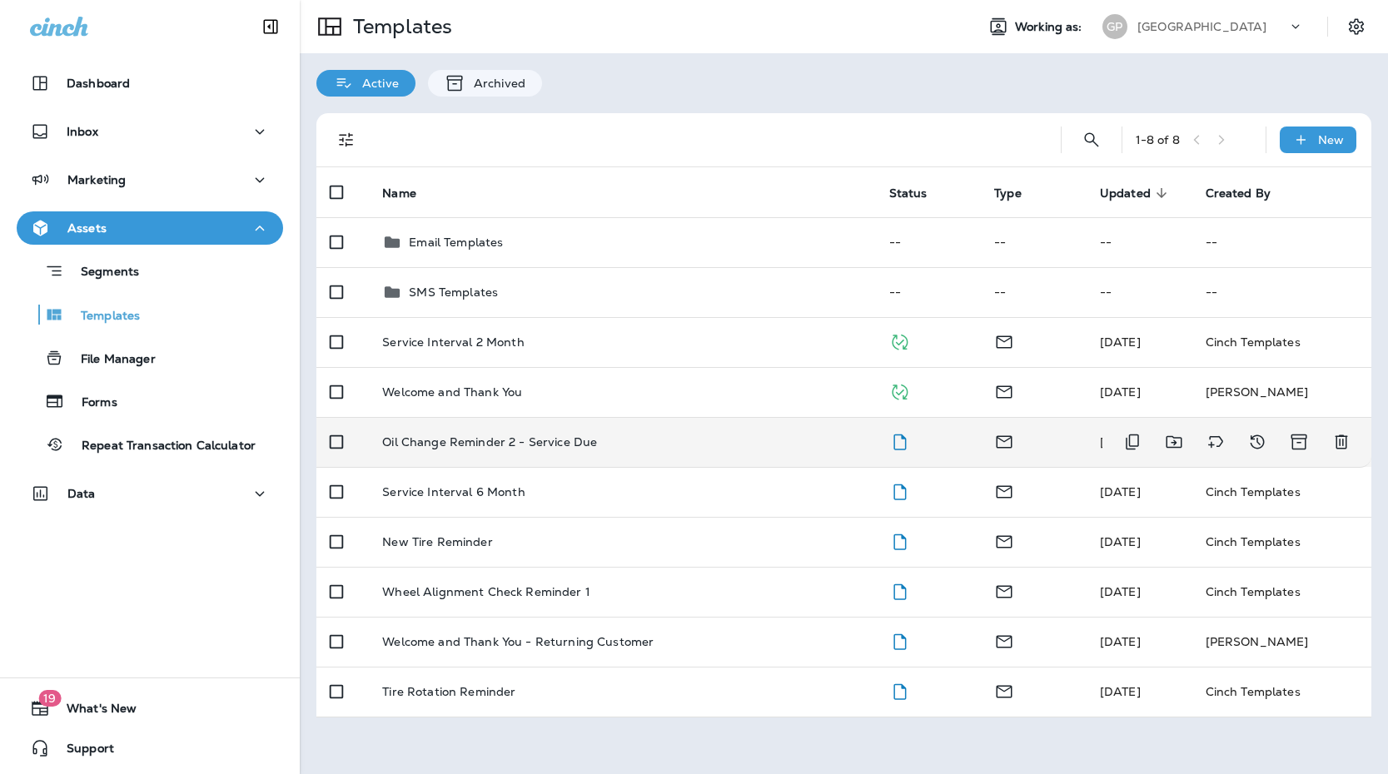
click at [612, 444] on div "Oil Change Reminder 2 - Service Due" at bounding box center [622, 442] width 480 height 13
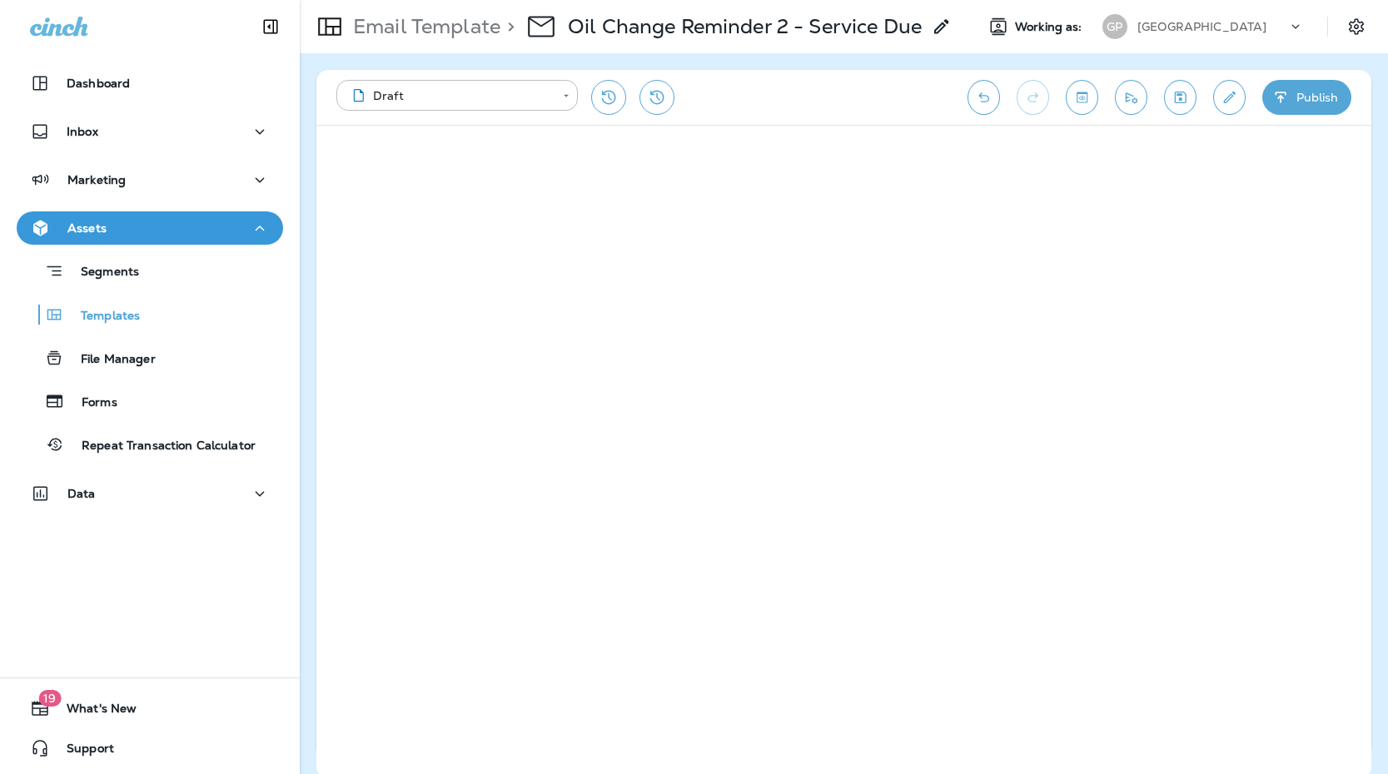
click at [1321, 102] on button "Publish" at bounding box center [1306, 97] width 89 height 35
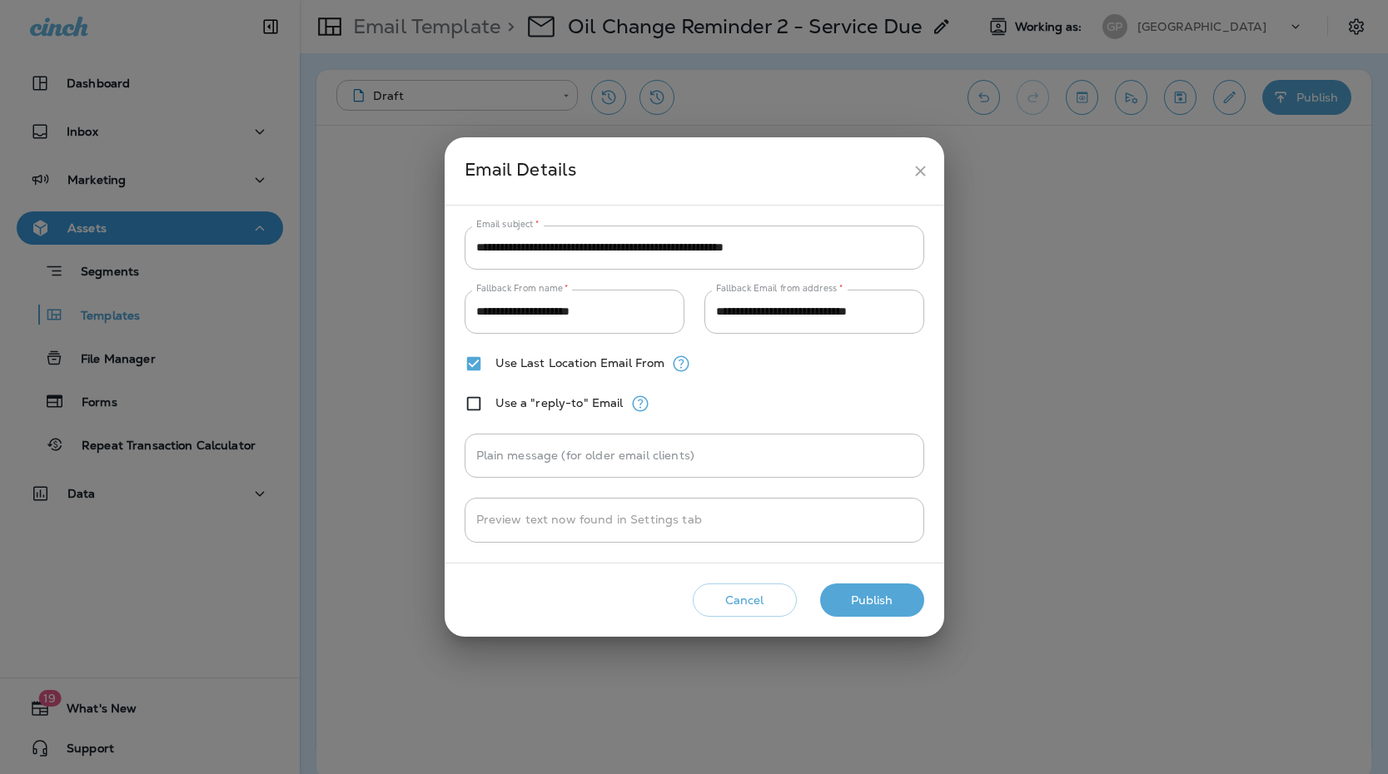
click at [902, 599] on button "Publish" at bounding box center [872, 601] width 104 height 34
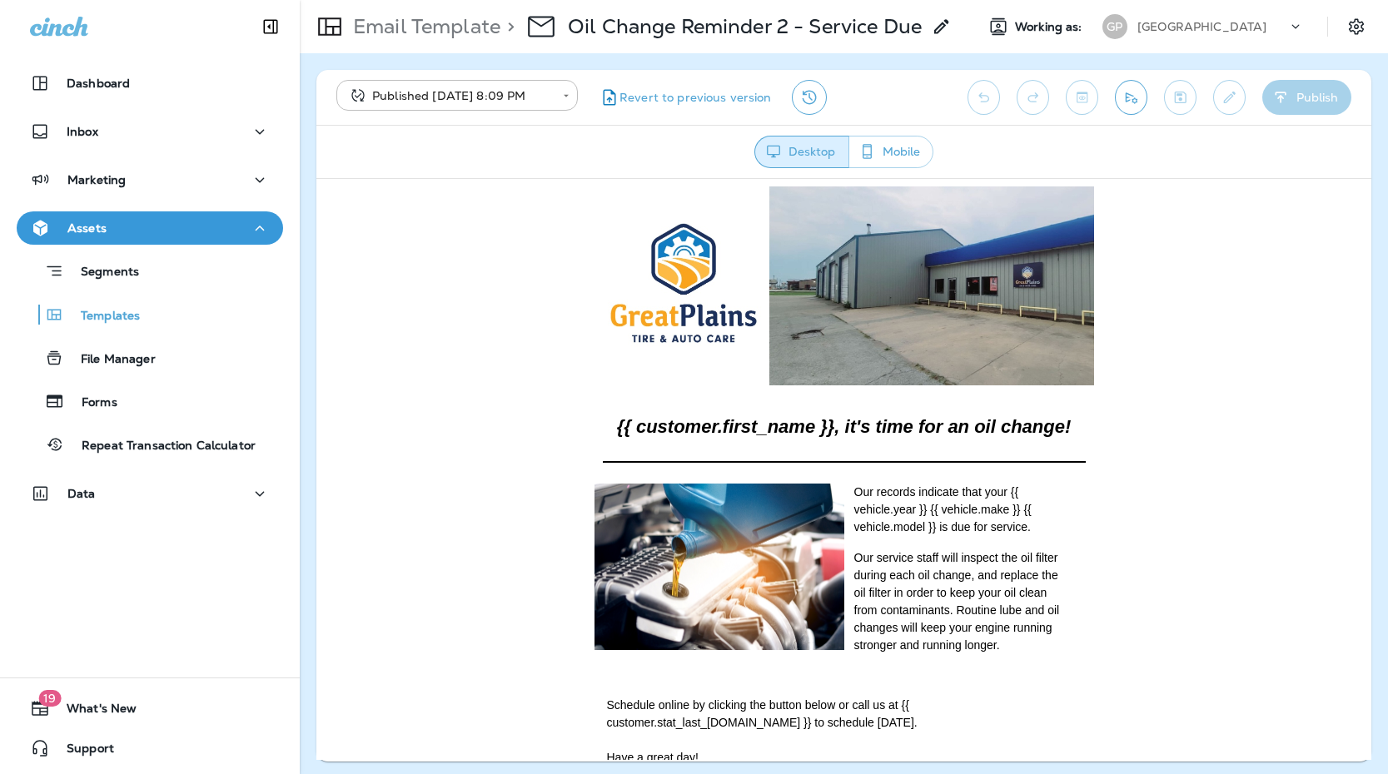
click at [783, 608] on img at bounding box center [720, 566] width 250 height 167
click at [393, 24] on p "Email Template" at bounding box center [423, 26] width 154 height 25
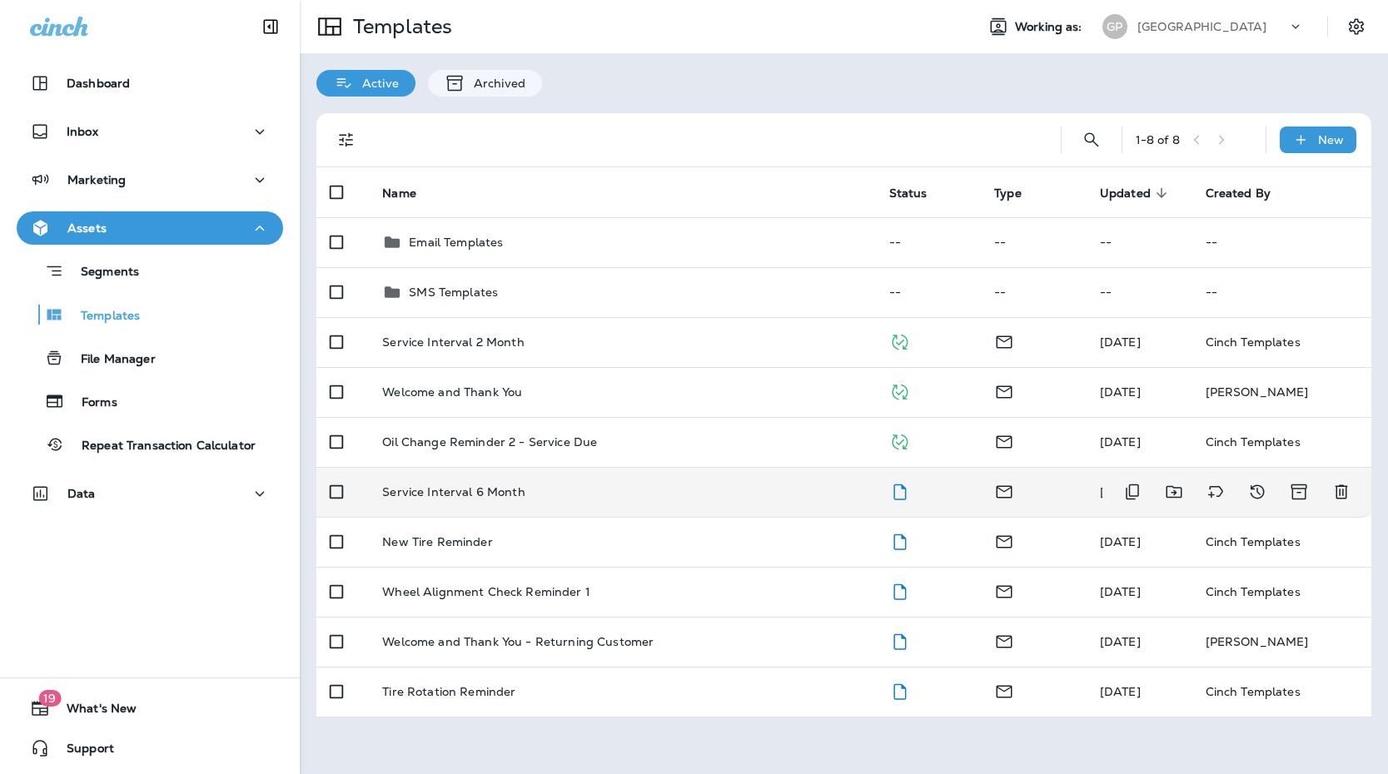
click at [525, 491] on div "Service Interval 6 Month" at bounding box center [622, 491] width 480 height 13
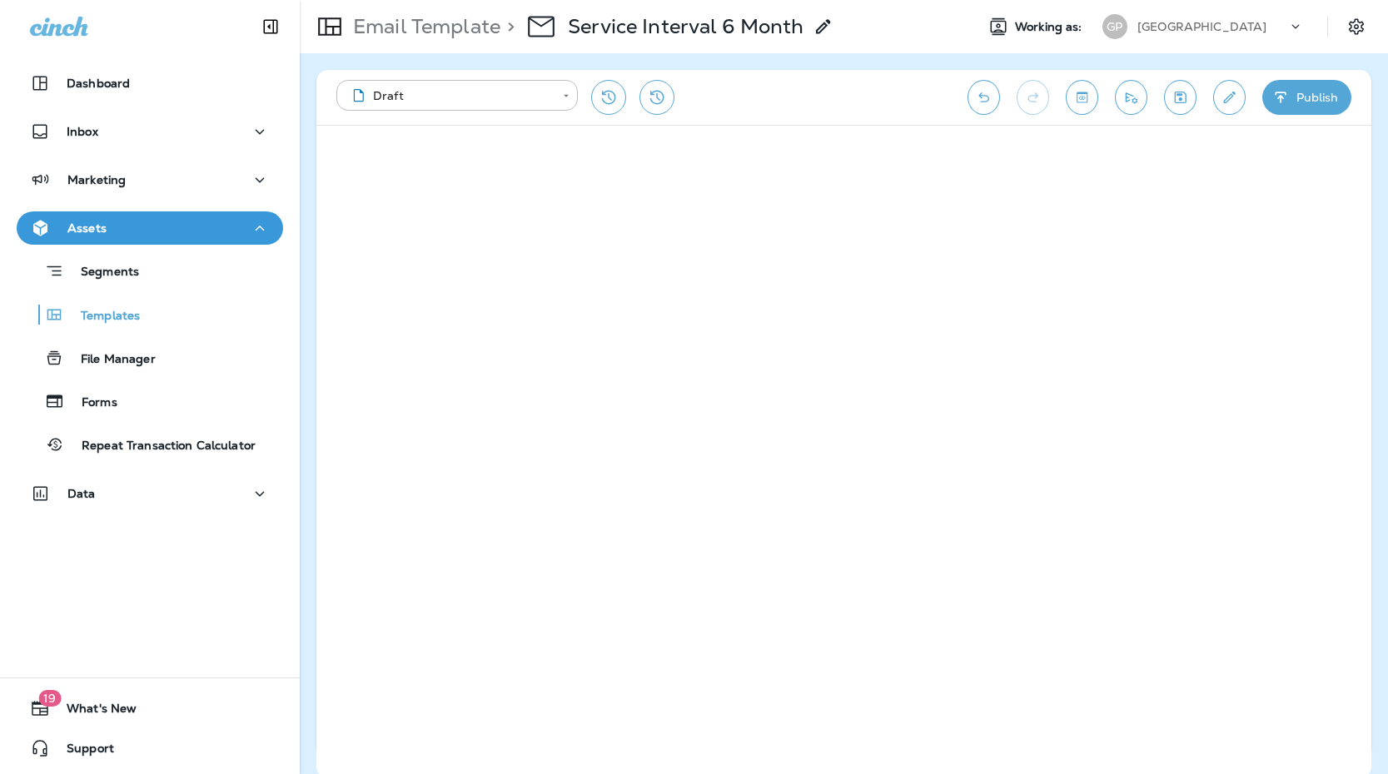
click at [1268, 94] on button "Publish" at bounding box center [1306, 97] width 89 height 35
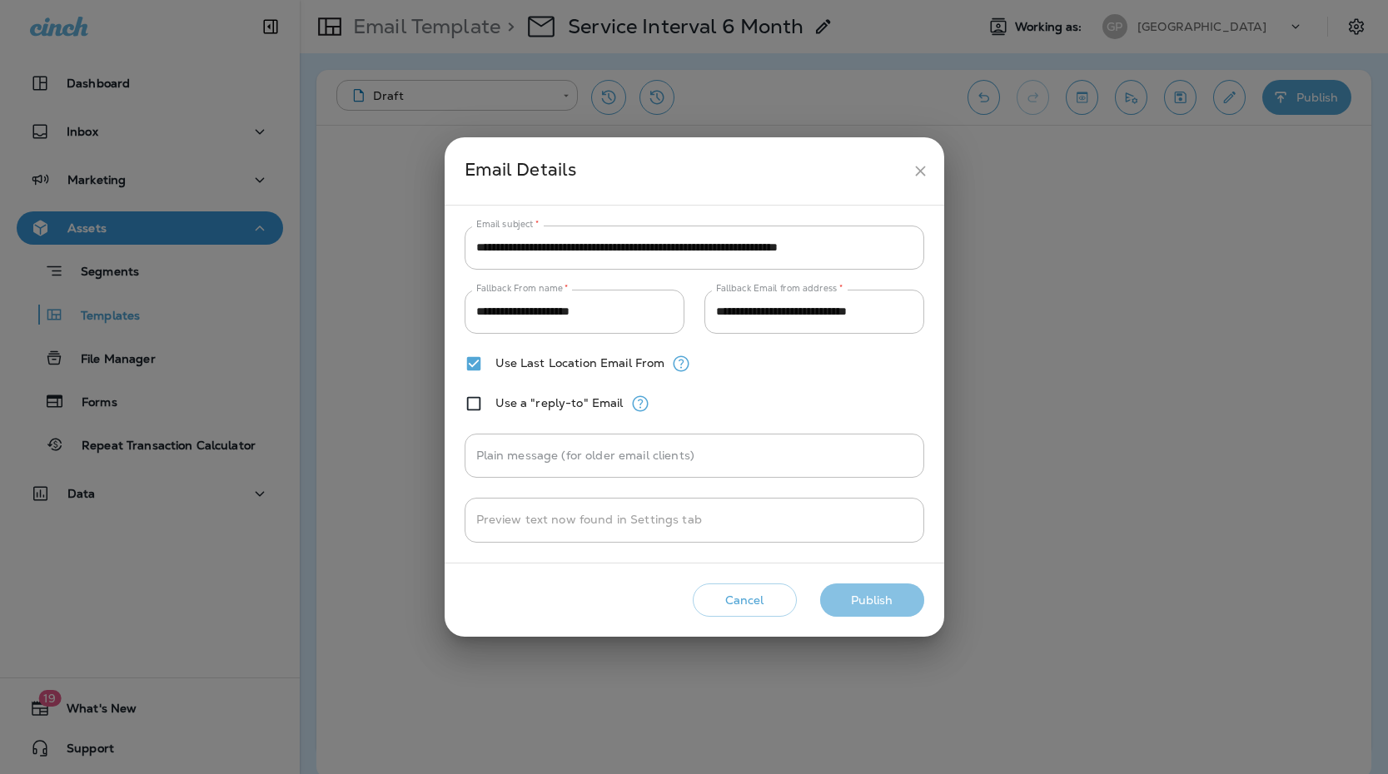
click at [883, 608] on button "Publish" at bounding box center [872, 601] width 104 height 34
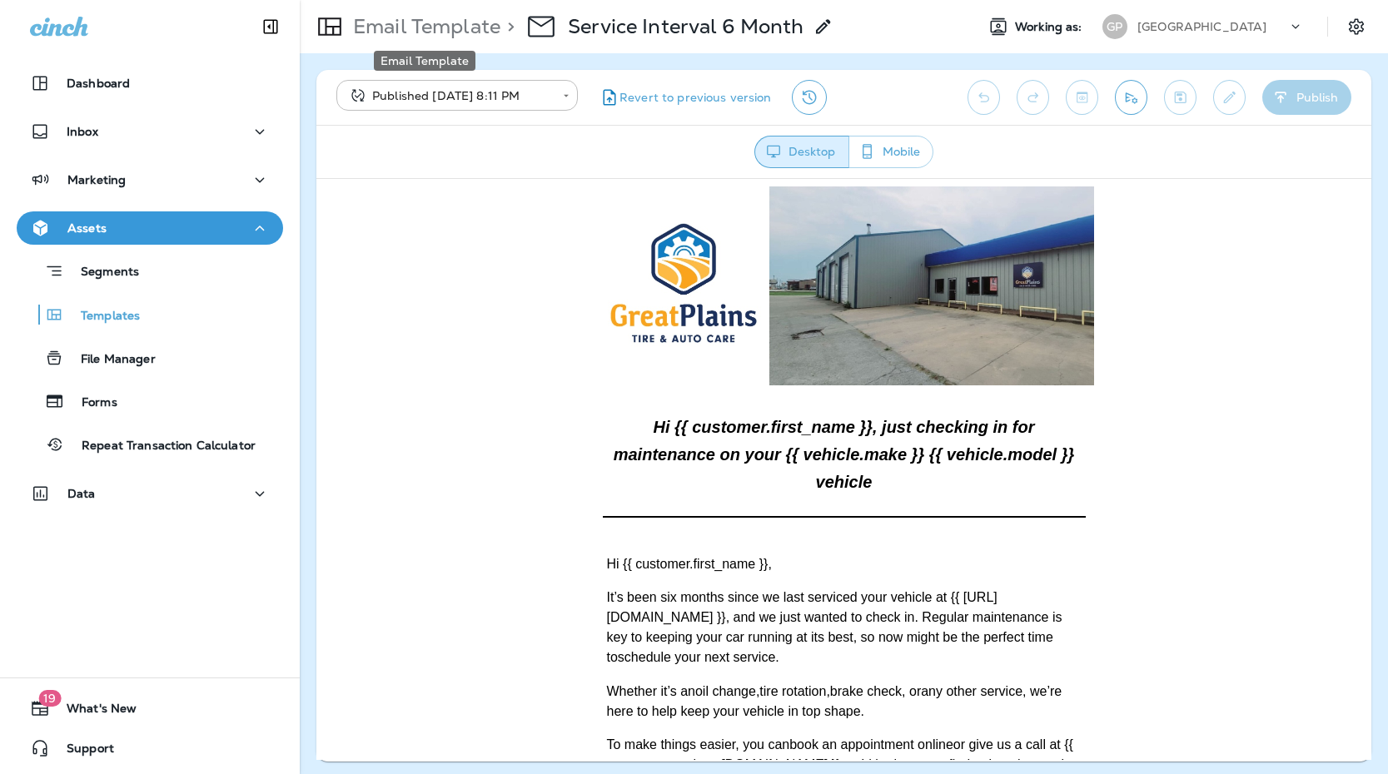
click at [484, 36] on p "Email Template" at bounding box center [423, 26] width 154 height 25
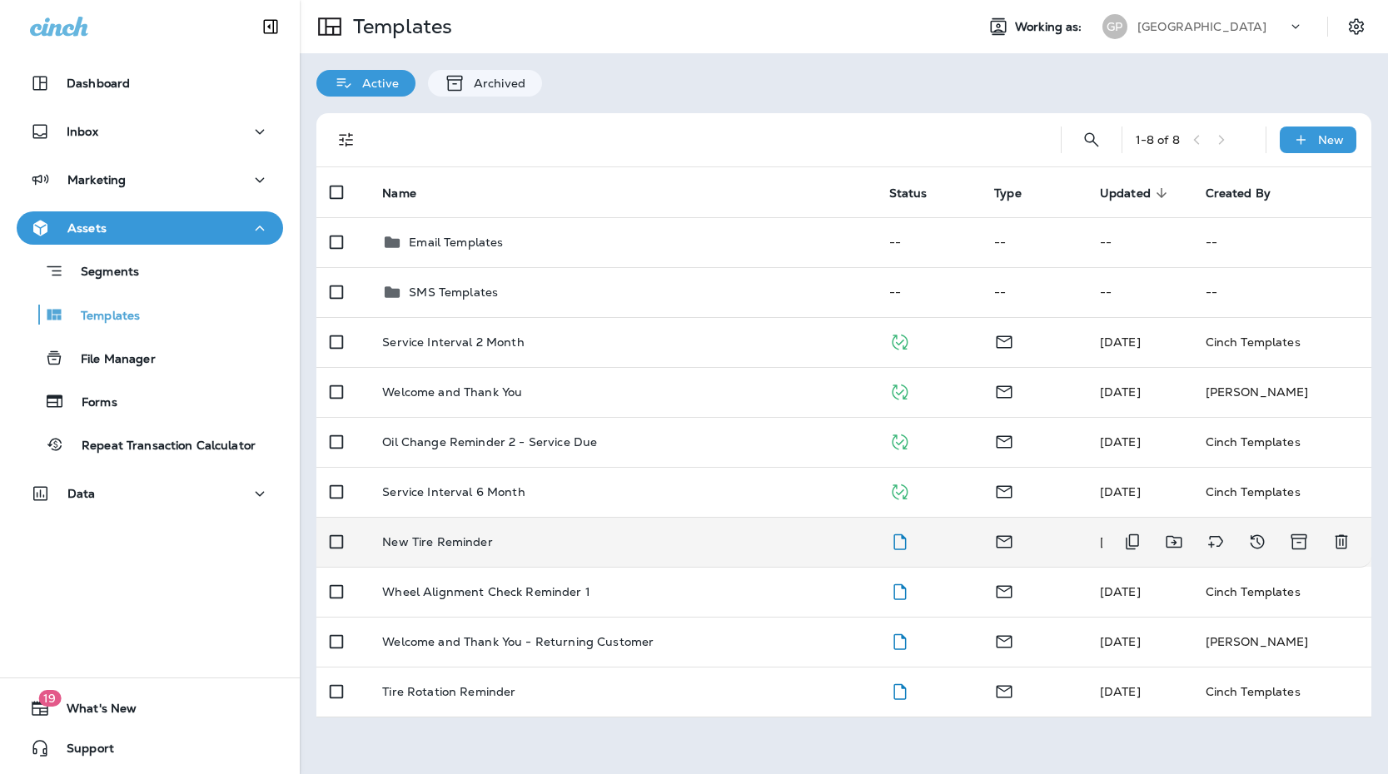
click at [540, 548] on div "New Tire Reminder" at bounding box center [622, 541] width 480 height 13
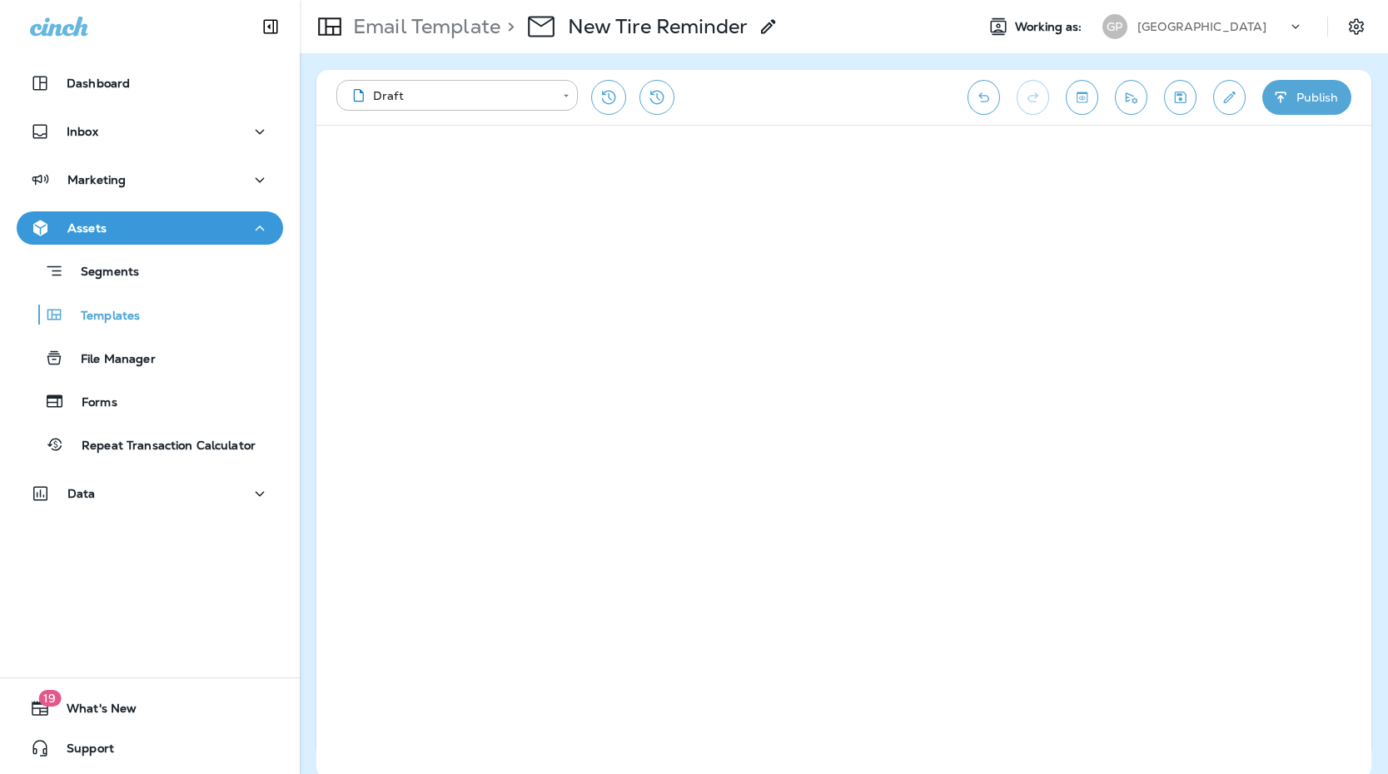
click at [1311, 103] on button "Publish" at bounding box center [1306, 97] width 89 height 35
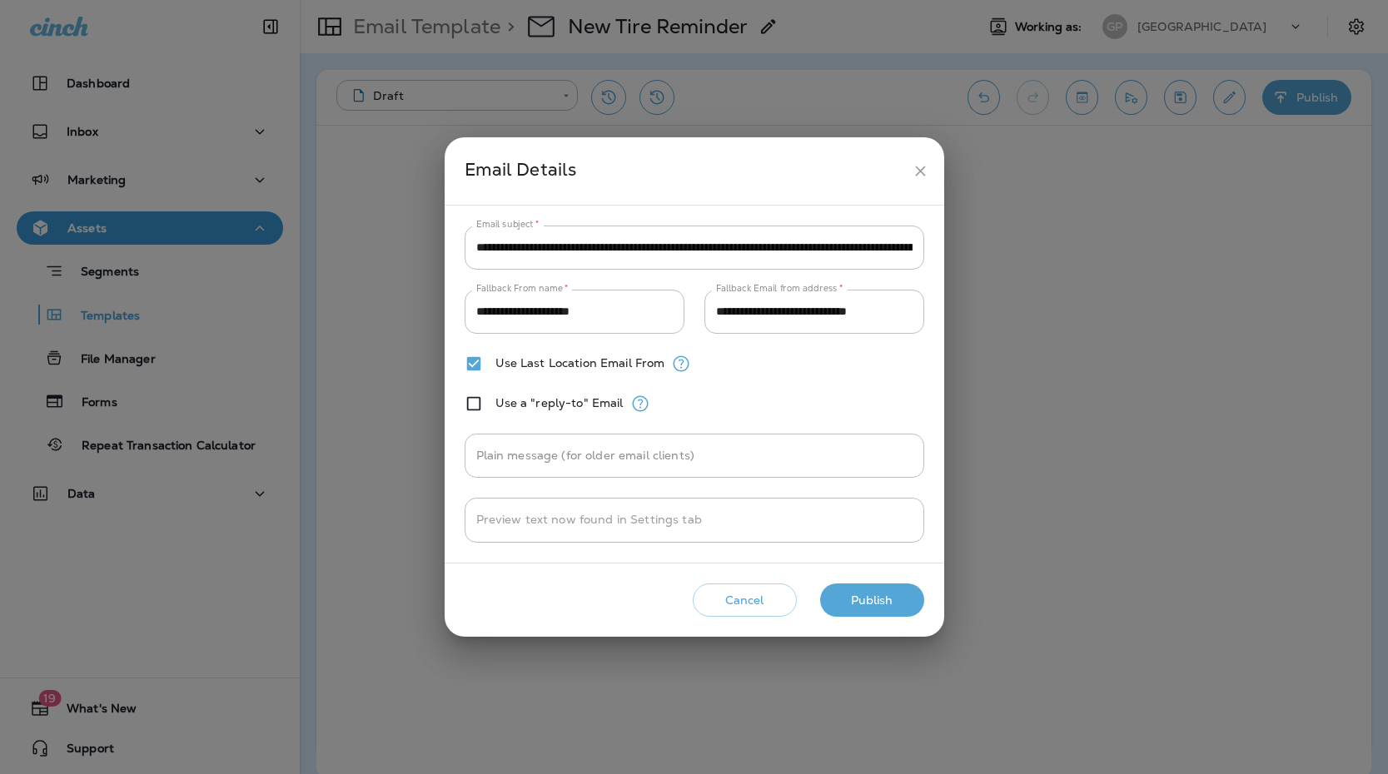
click at [859, 596] on button "Publish" at bounding box center [872, 601] width 104 height 34
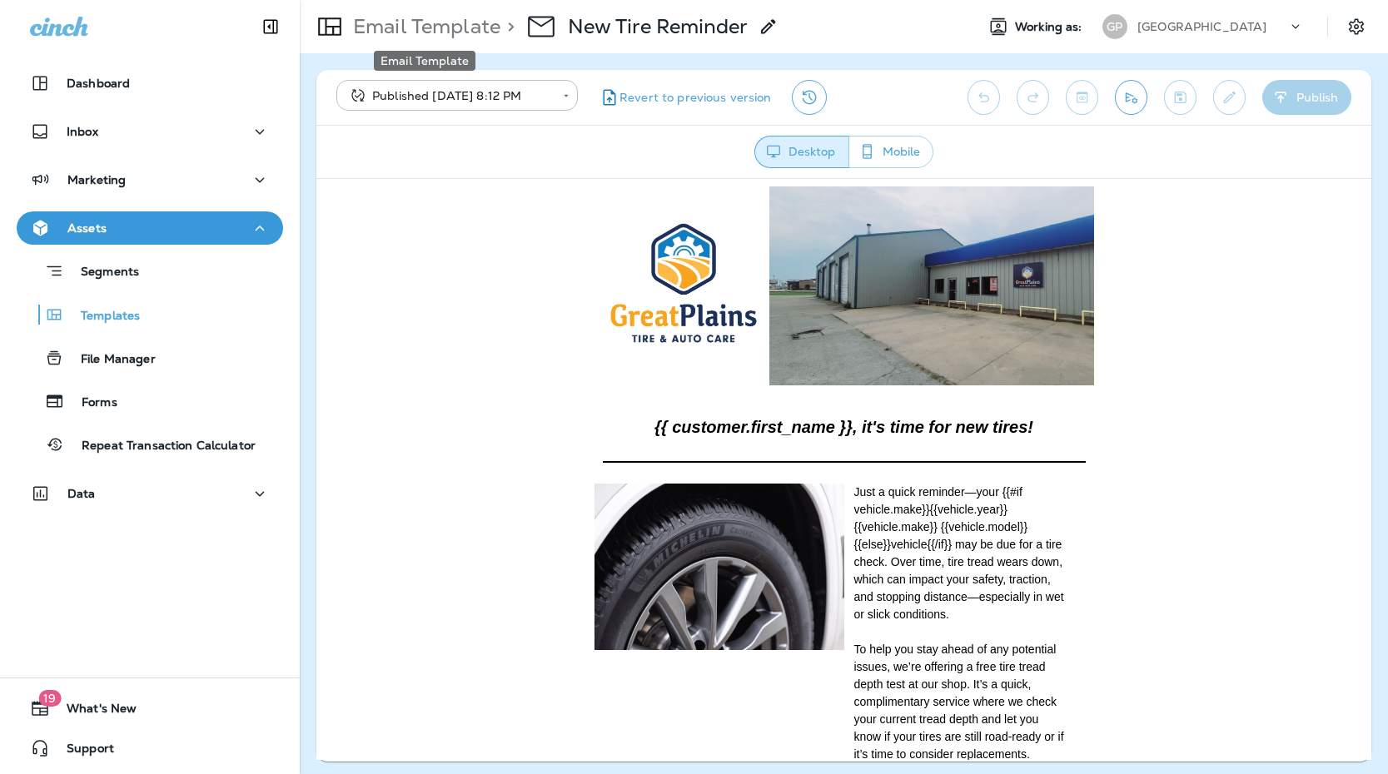
click at [454, 35] on p "Email Template" at bounding box center [423, 26] width 154 height 25
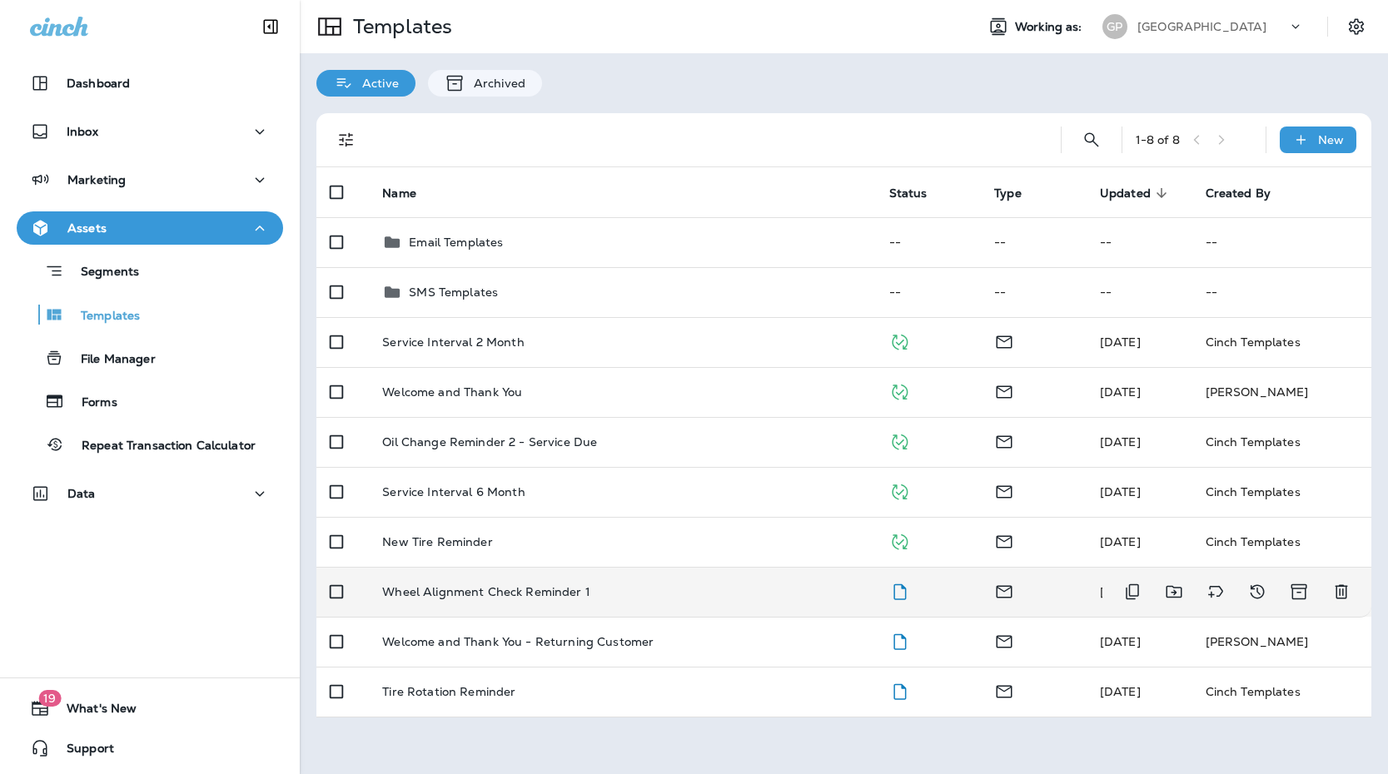
click at [570, 574] on td "Wheel Alignment Check Reminder 1" at bounding box center [622, 592] width 506 height 50
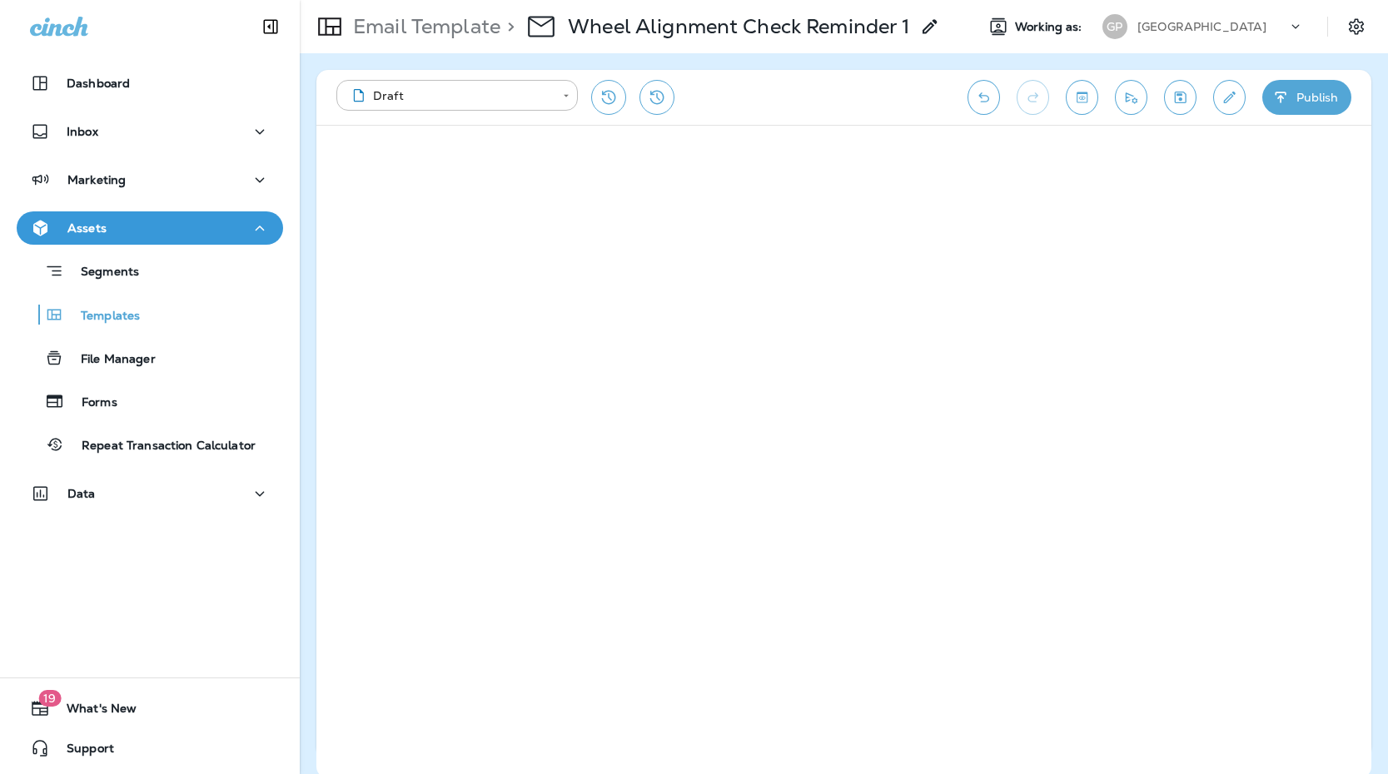
click at [1279, 89] on icon "button" at bounding box center [1280, 97] width 17 height 17
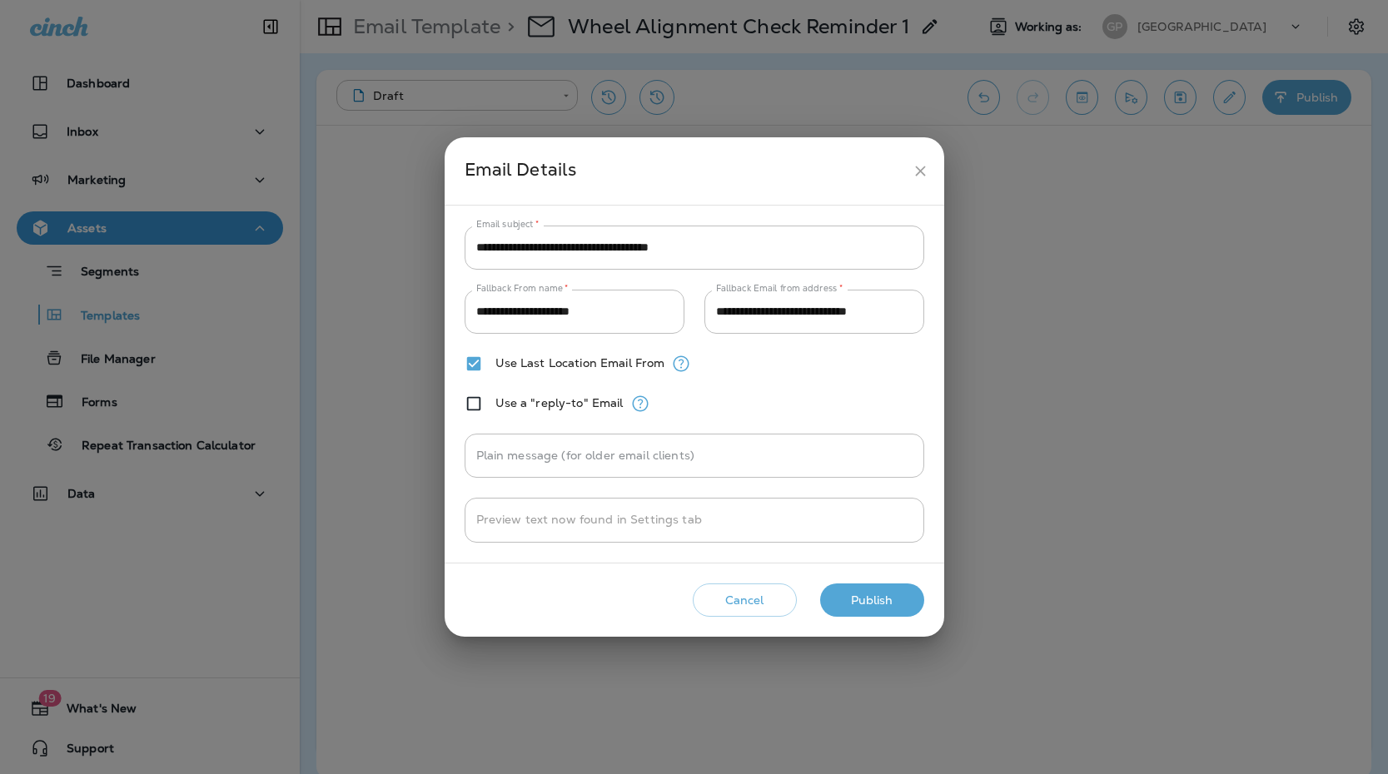
click at [905, 590] on button "Publish" at bounding box center [872, 601] width 104 height 34
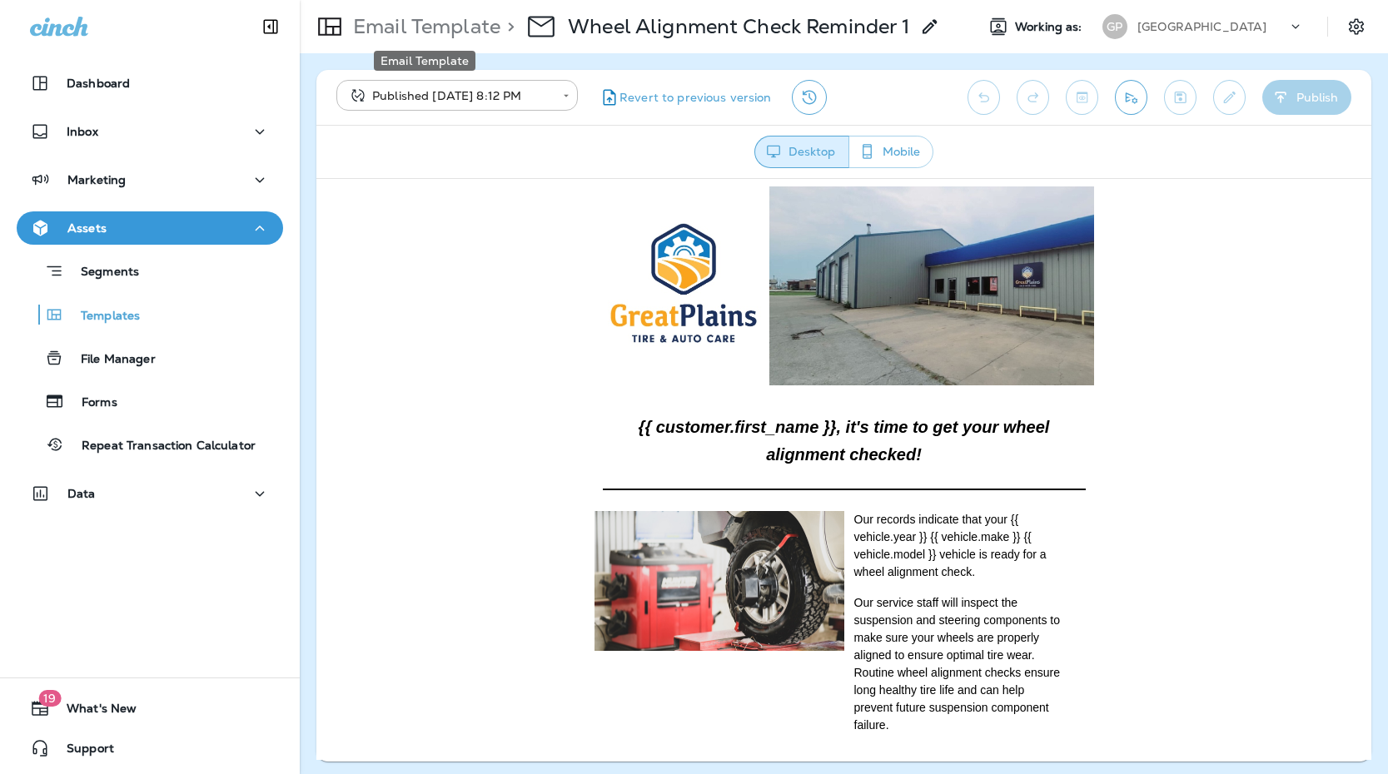
click at [465, 34] on p "Email Template" at bounding box center [423, 26] width 154 height 25
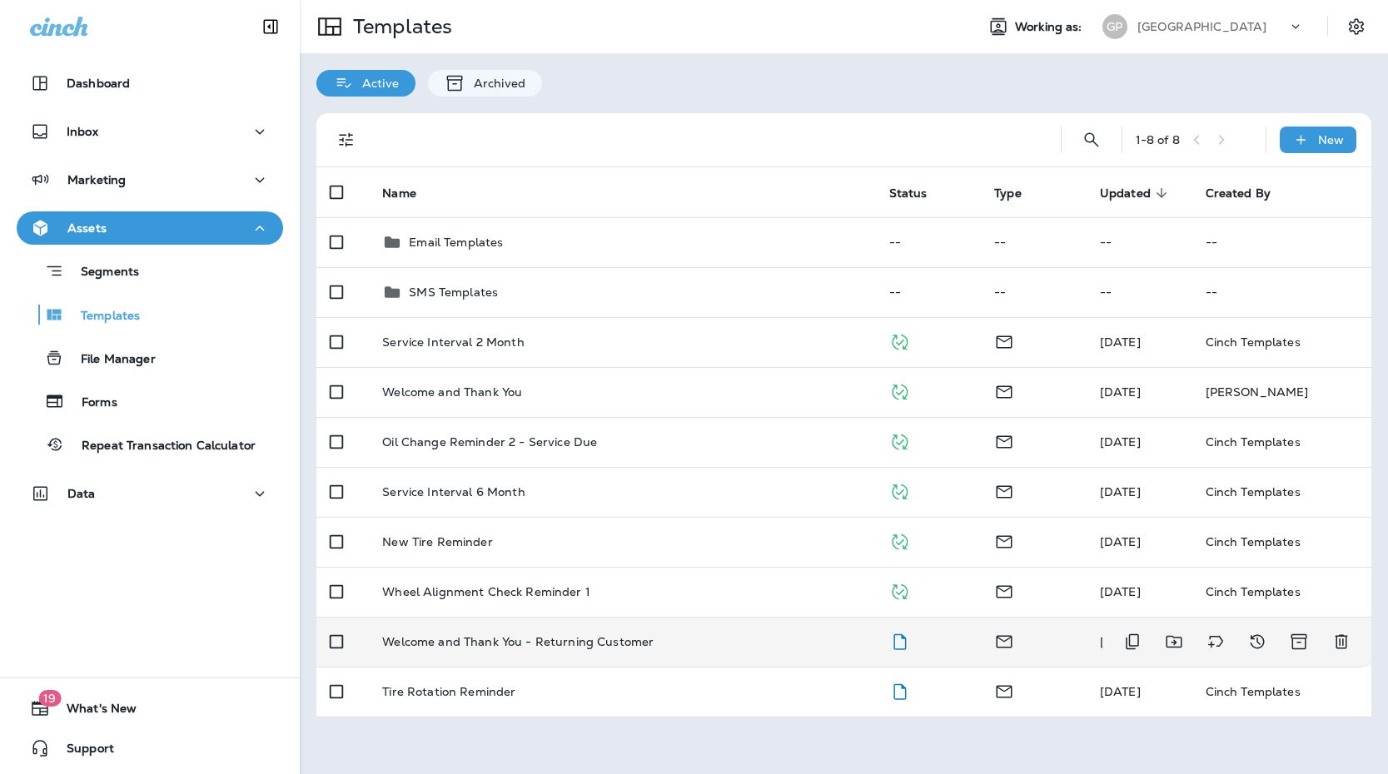
click at [489, 636] on p "Welcome and Thank You - Returning Customer" at bounding box center [517, 641] width 271 height 13
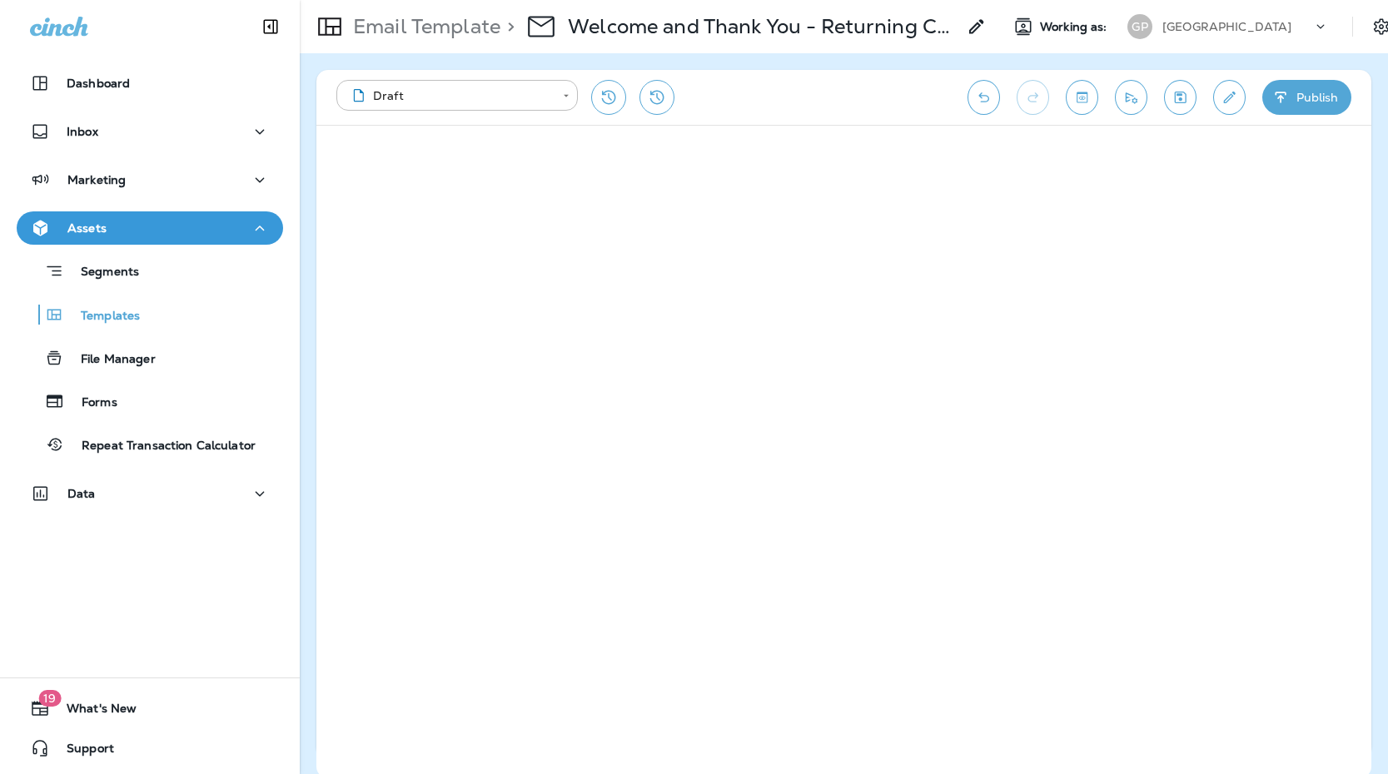
click at [1281, 104] on icon "button" at bounding box center [1280, 97] width 17 height 17
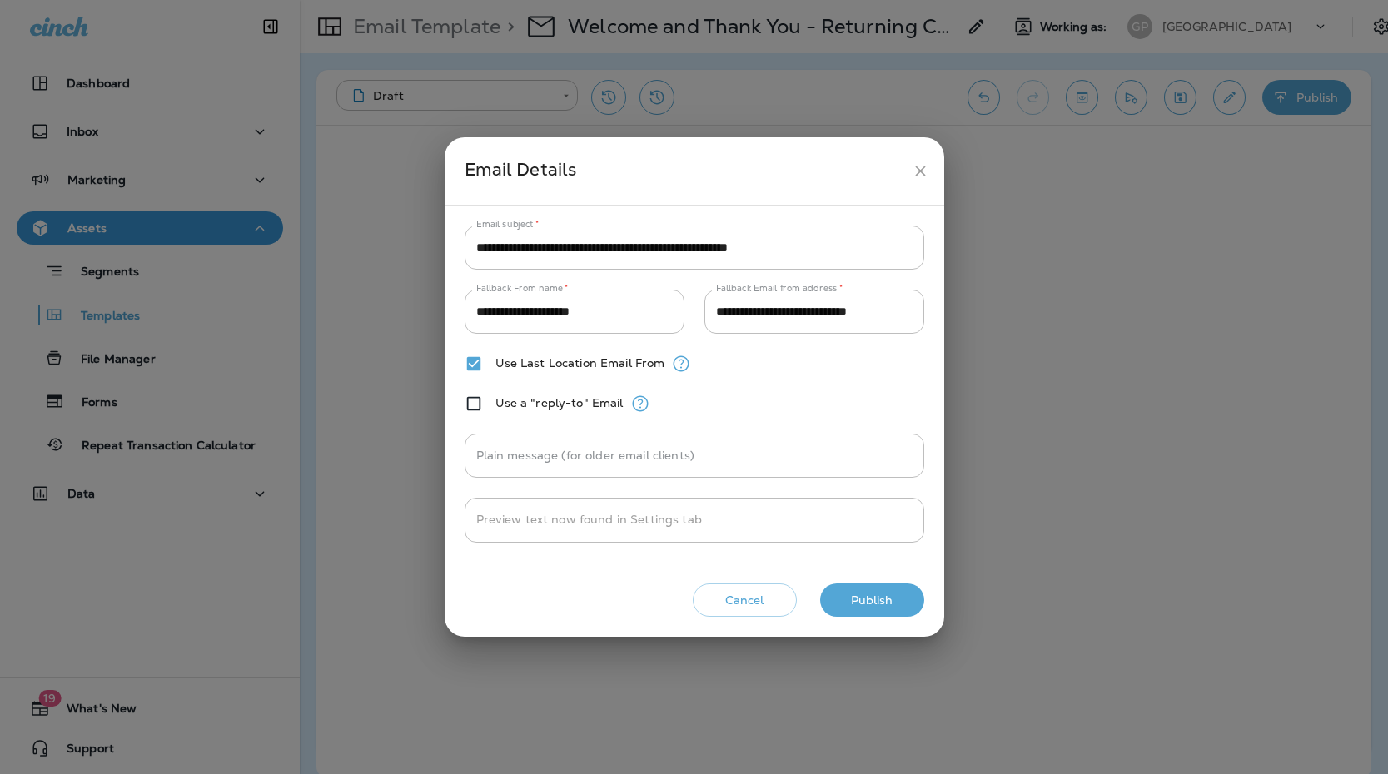
click at [860, 604] on button "Publish" at bounding box center [872, 601] width 104 height 34
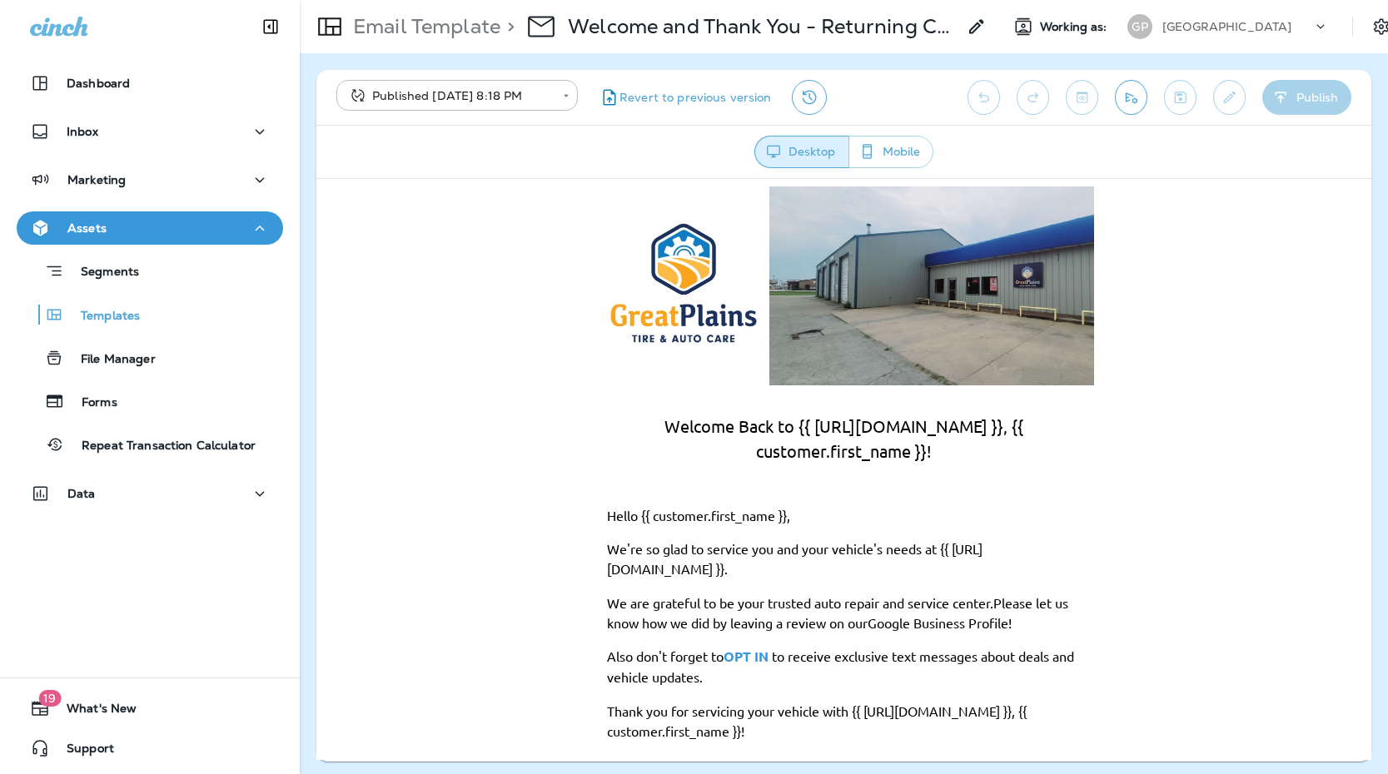
click at [466, 39] on div "Email Template > Welcome and Thank You - Returning Customer" at bounding box center [643, 26] width 687 height 47
click at [468, 31] on p "Email Template" at bounding box center [423, 26] width 154 height 25
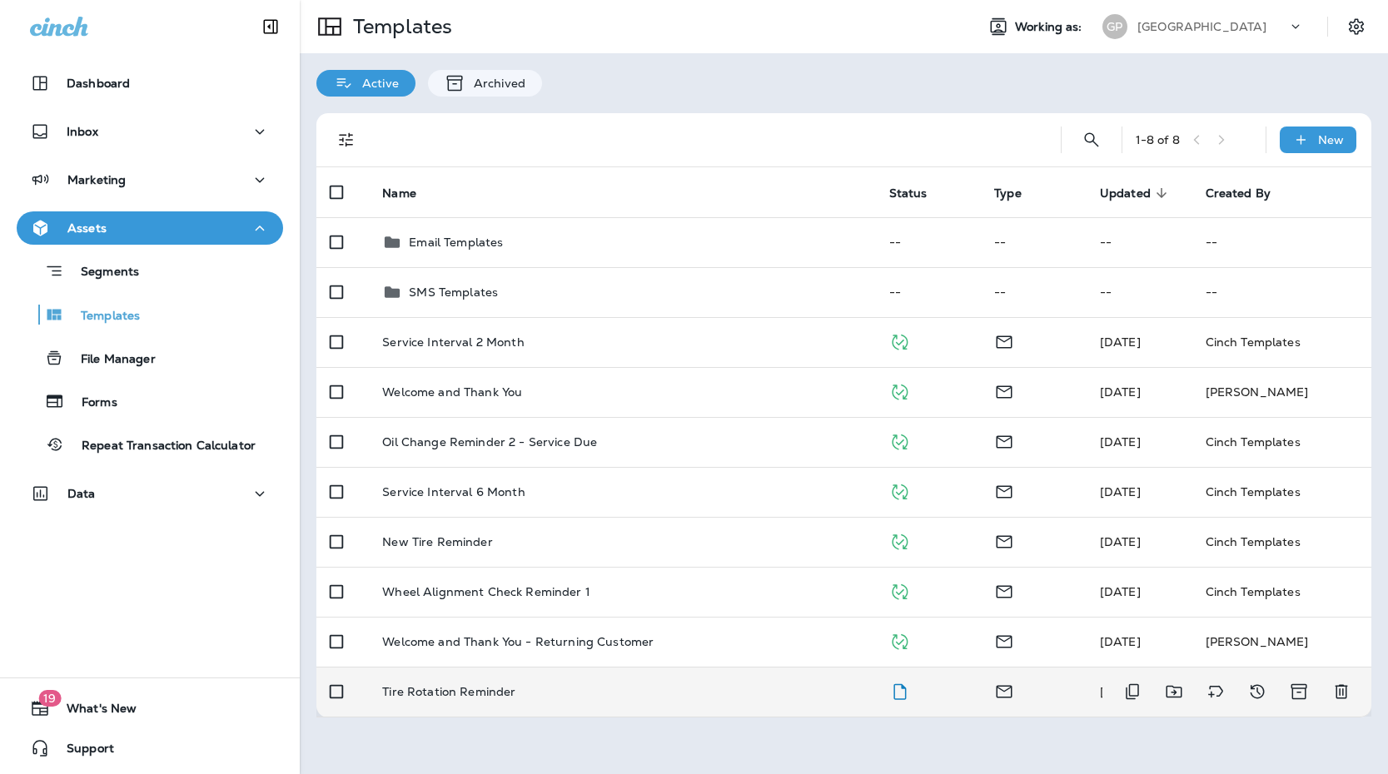
click at [570, 694] on div "Tire Rotation Reminder" at bounding box center [622, 691] width 480 height 13
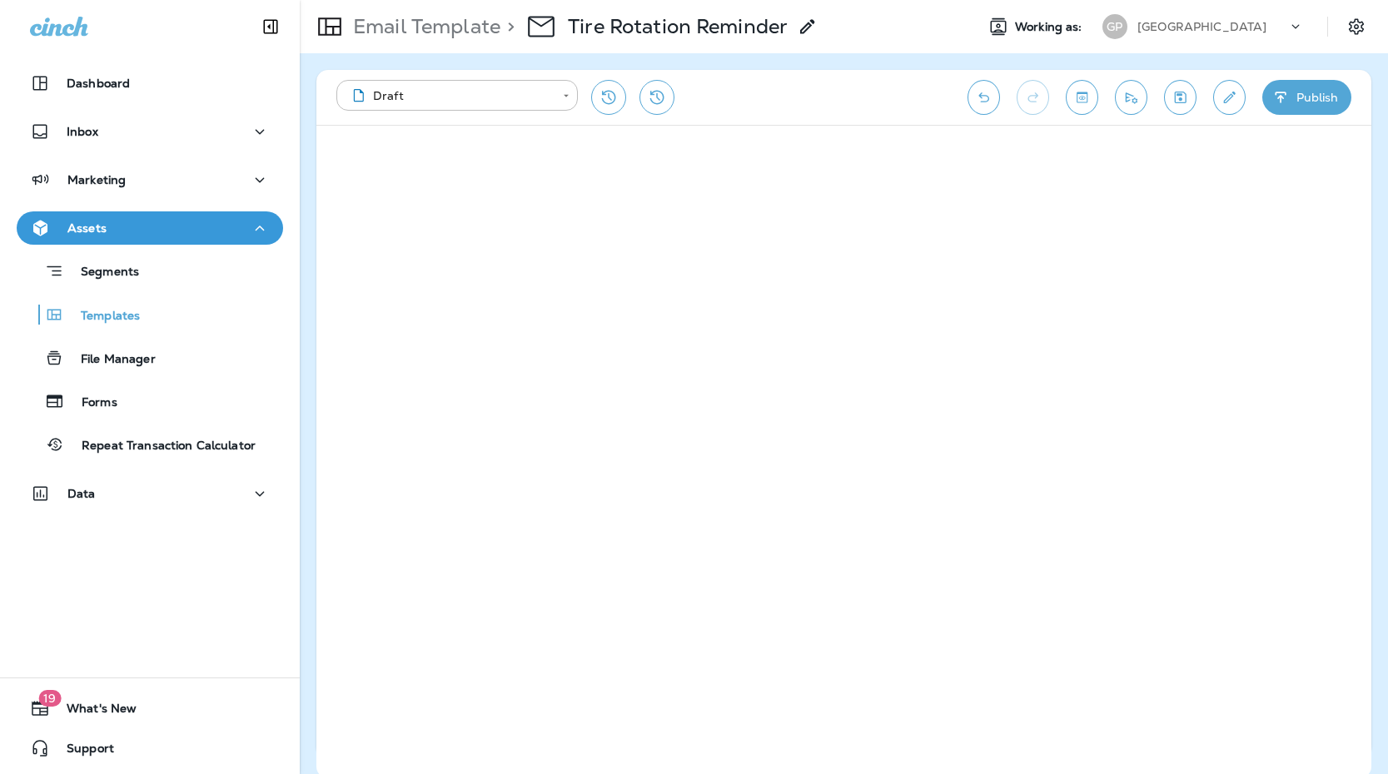
click at [1279, 97] on icon "button" at bounding box center [1280, 97] width 11 height 11
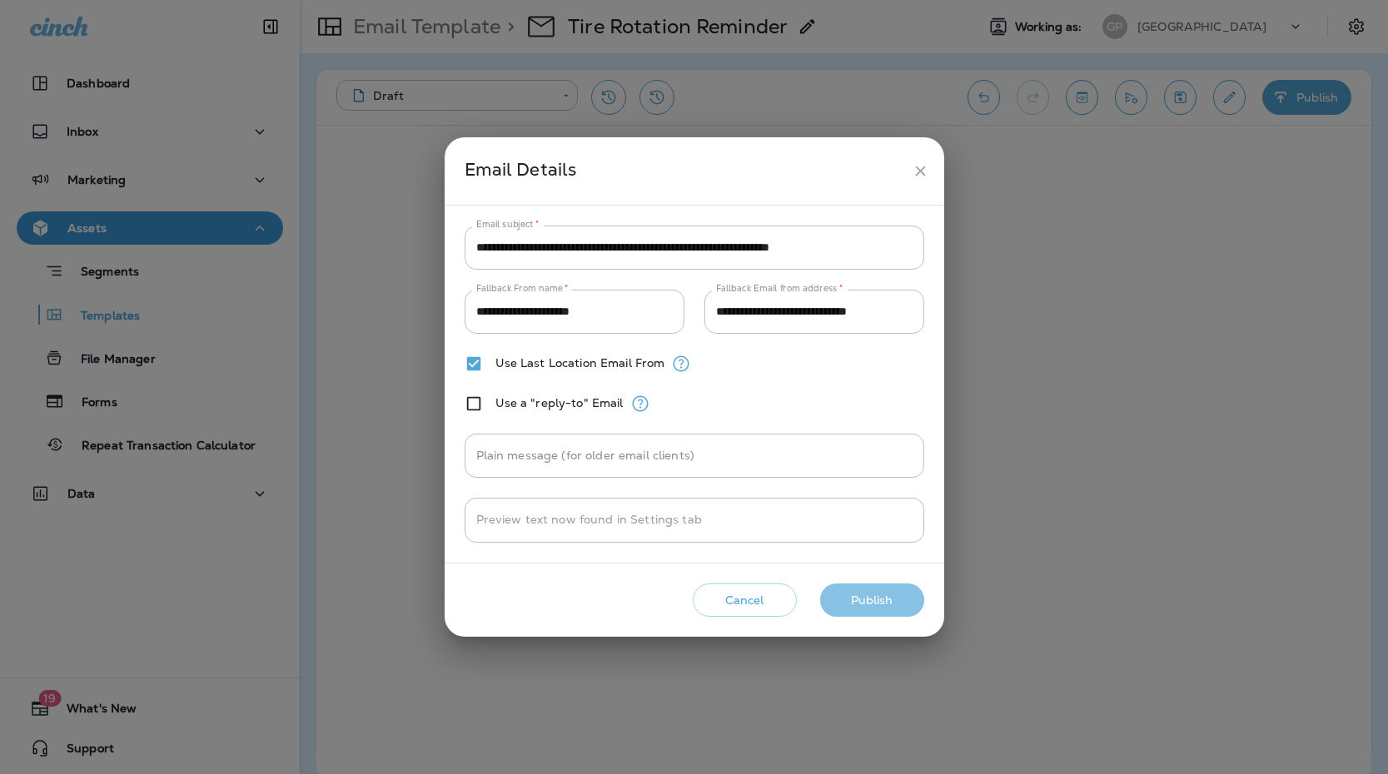
click at [901, 613] on button "Publish" at bounding box center [872, 601] width 104 height 34
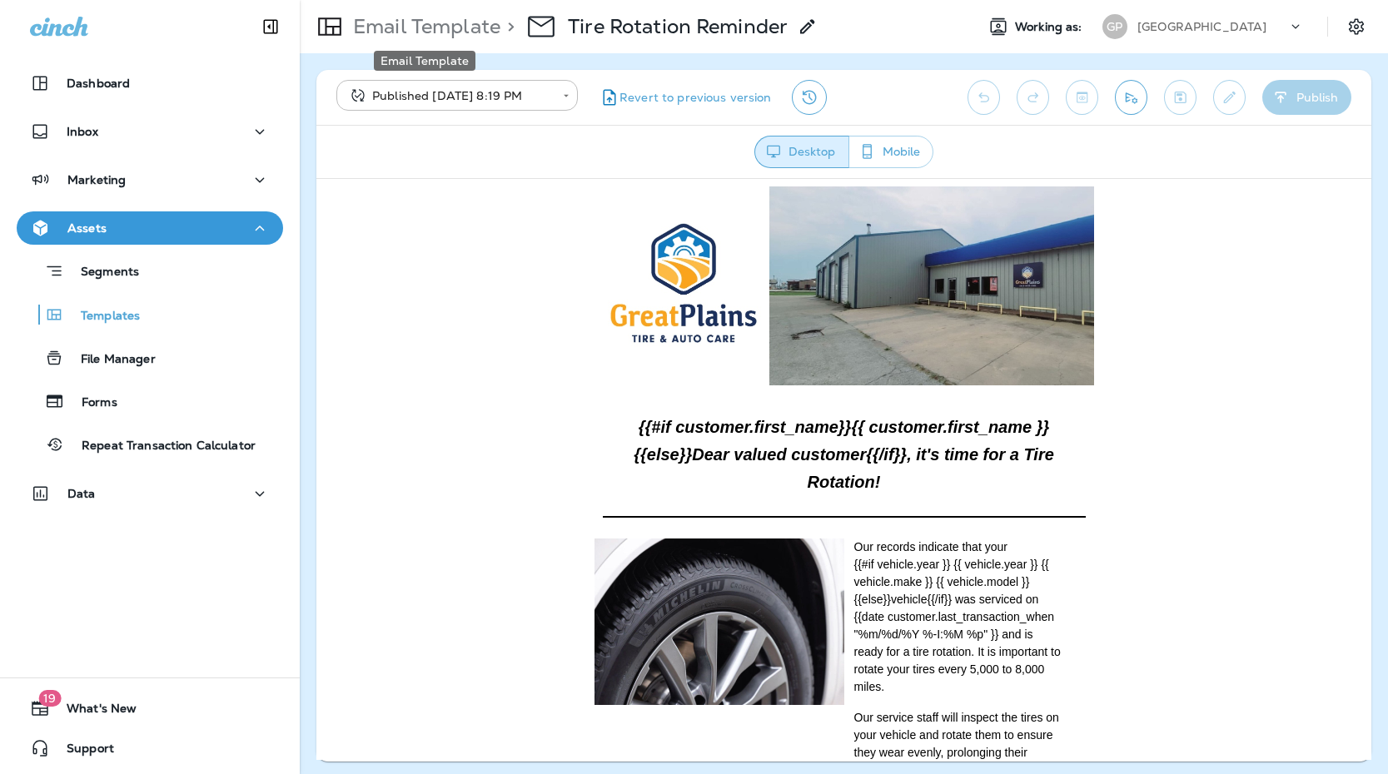
click at [412, 29] on p "Email Template" at bounding box center [423, 26] width 154 height 25
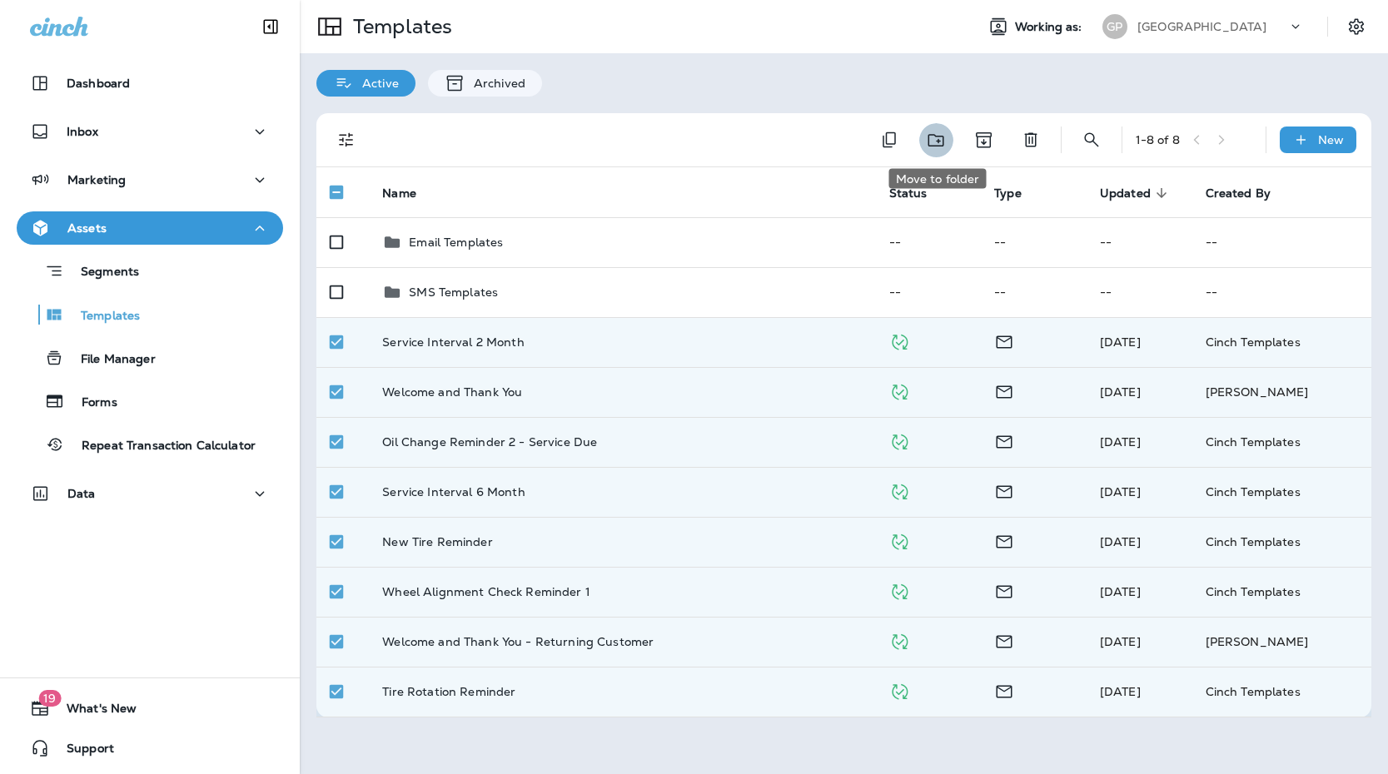
click at [932, 142] on icon "Move to folder" at bounding box center [936, 140] width 21 height 21
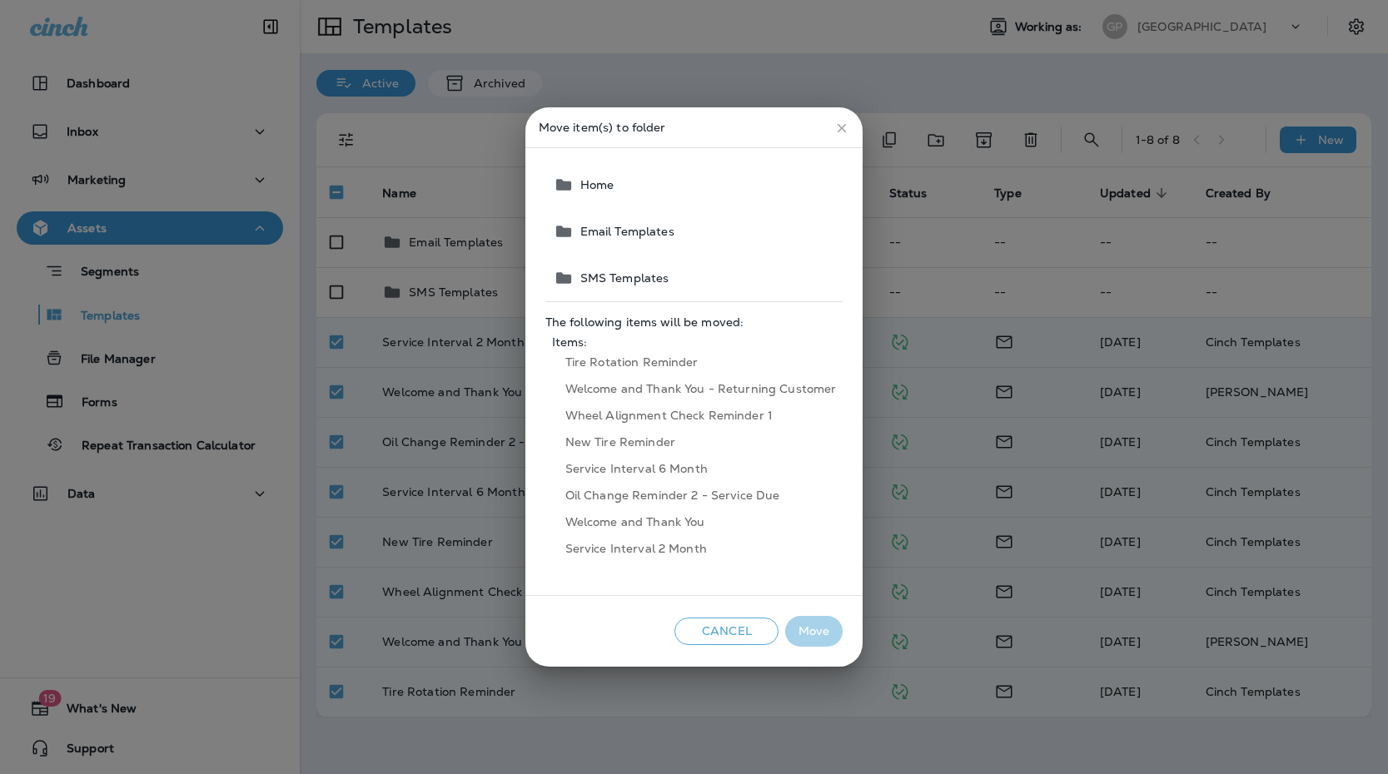
click at [644, 237] on span "Email Templates" at bounding box center [624, 231] width 101 height 13
click at [800, 627] on button "Move" at bounding box center [813, 631] width 57 height 31
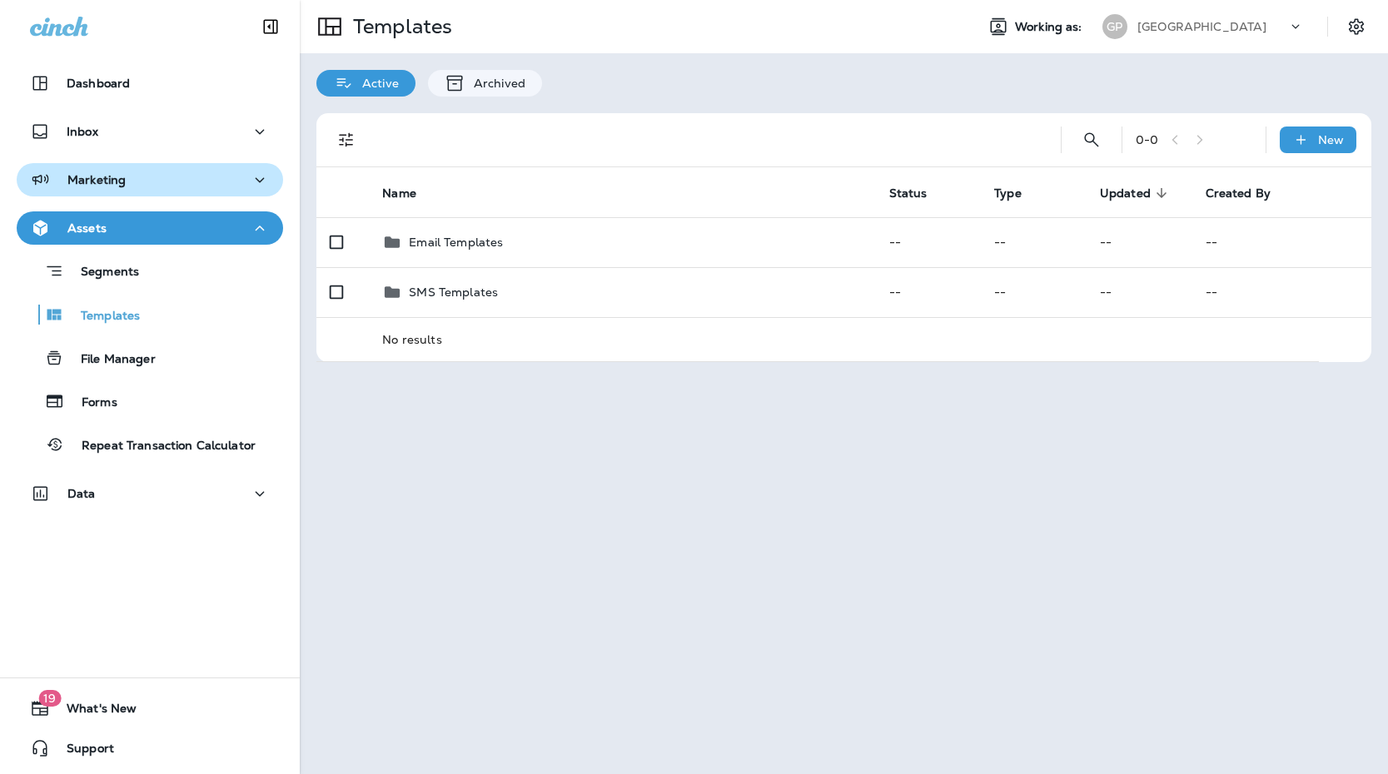
click at [127, 184] on div "Marketing" at bounding box center [150, 180] width 240 height 21
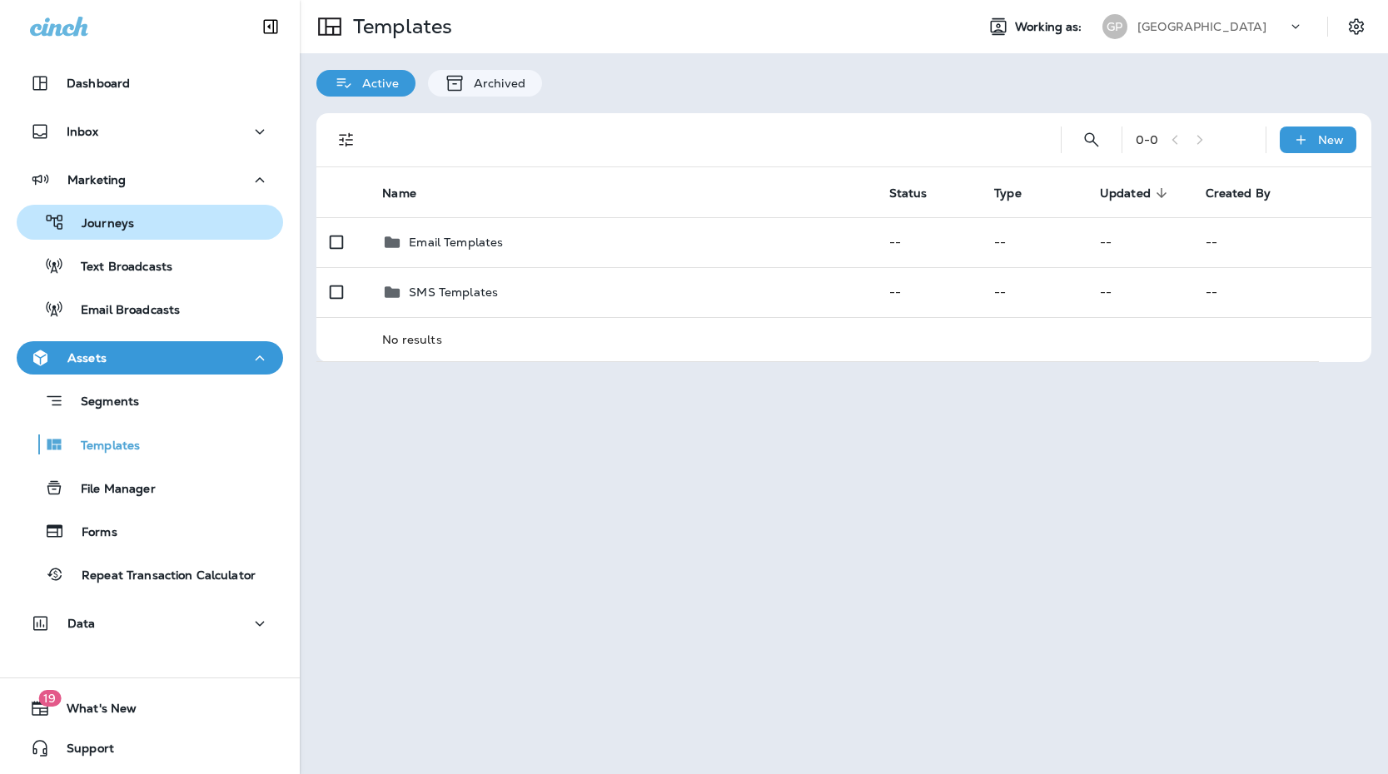
click at [123, 221] on p "Journeys" at bounding box center [99, 225] width 69 height 16
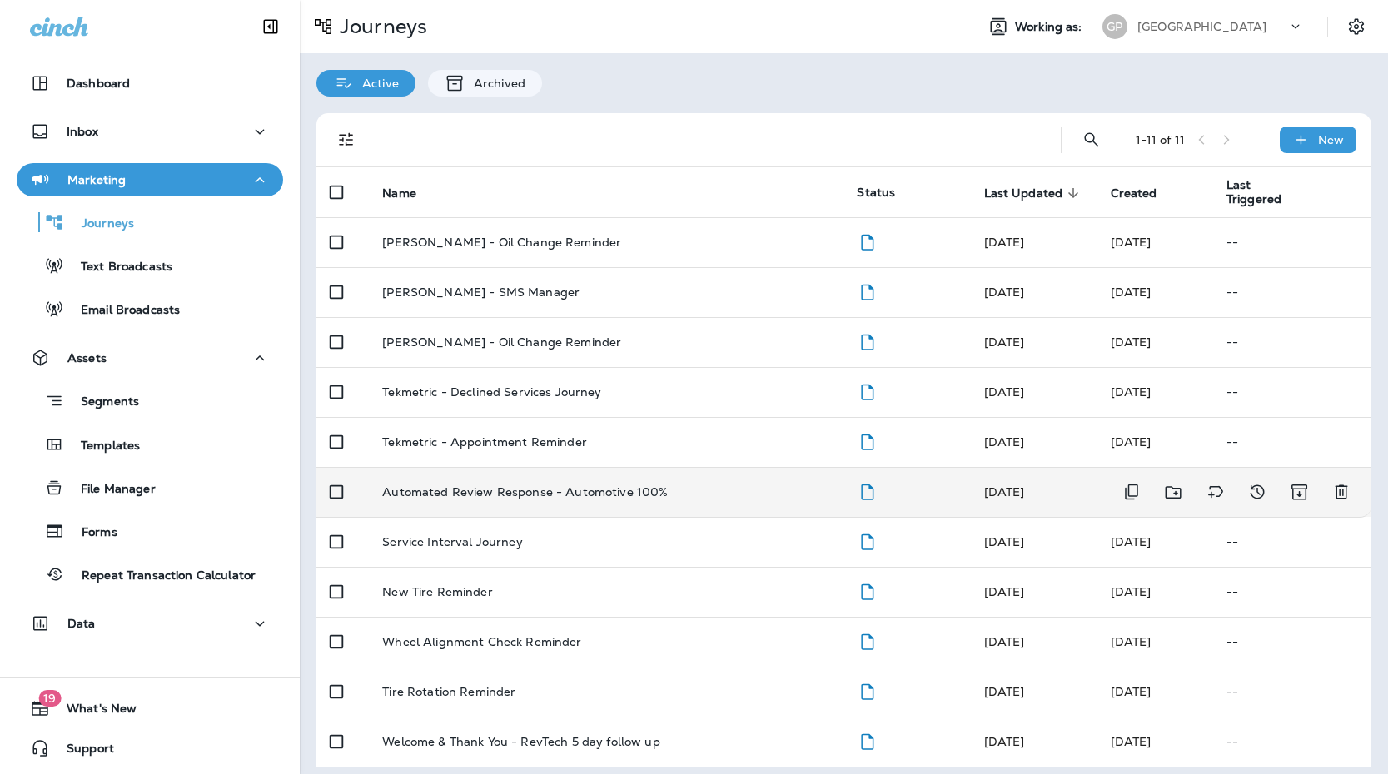
scroll to position [9, 0]
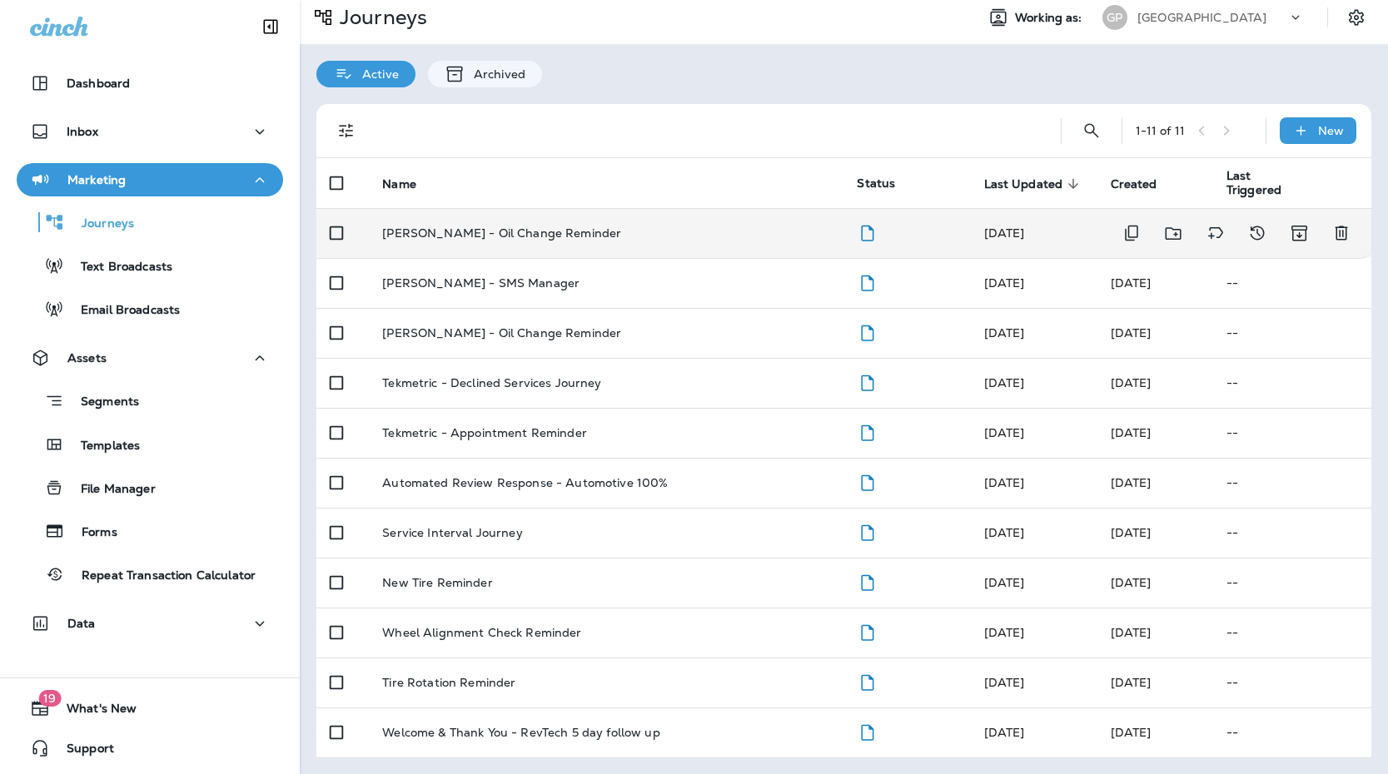
click at [667, 249] on td "[PERSON_NAME] - Oil Change Reminder" at bounding box center [606, 233] width 475 height 50
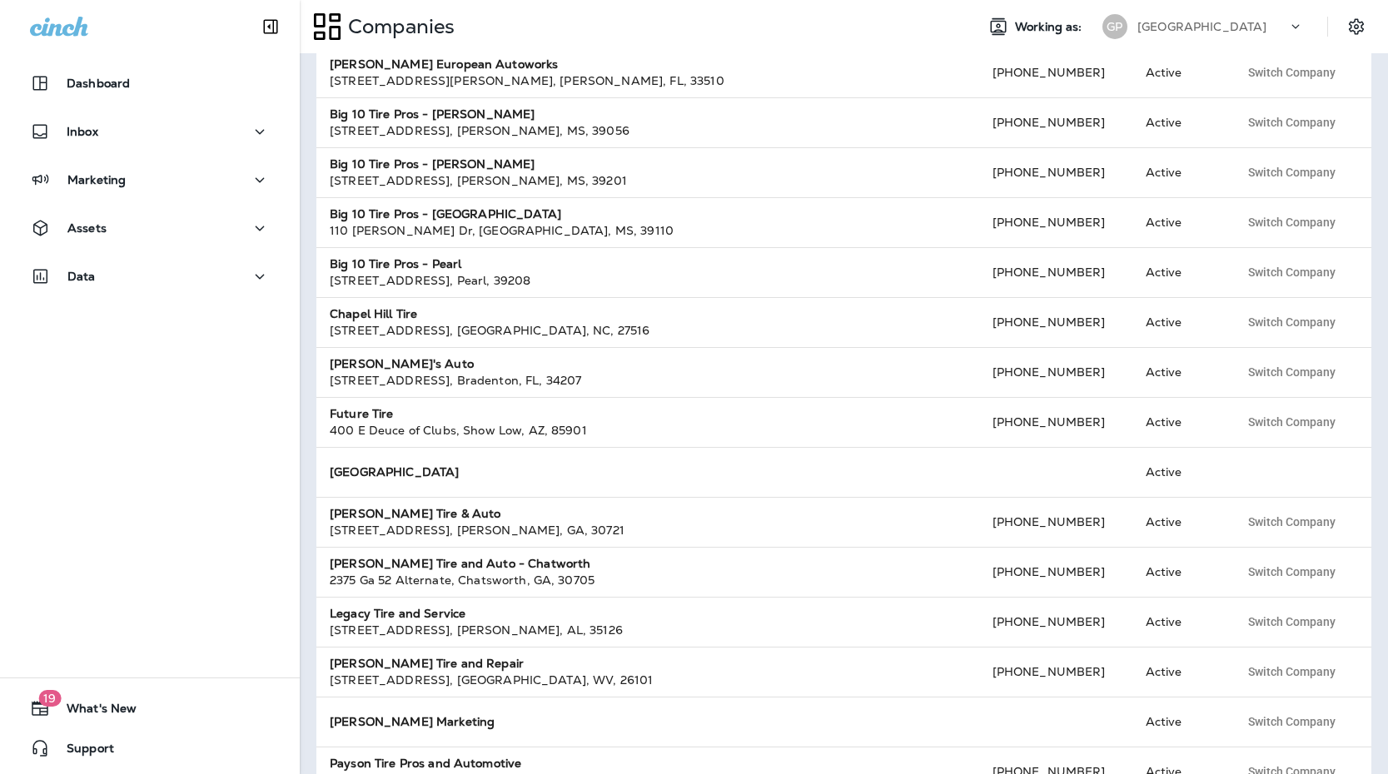
scroll to position [256, 0]
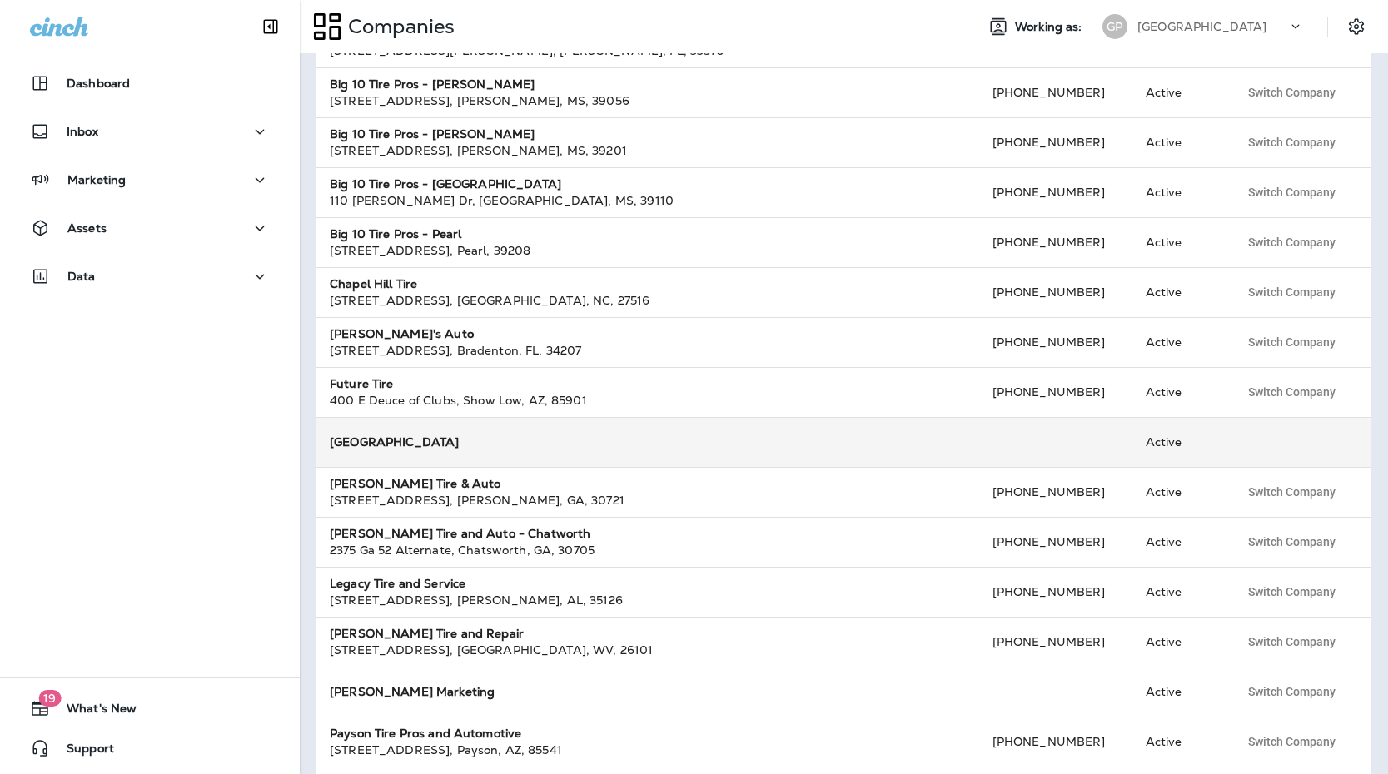
click at [804, 428] on td "[GEOGRAPHIC_DATA]" at bounding box center [647, 442] width 663 height 50
